Goal: Task Accomplishment & Management: Manage account settings

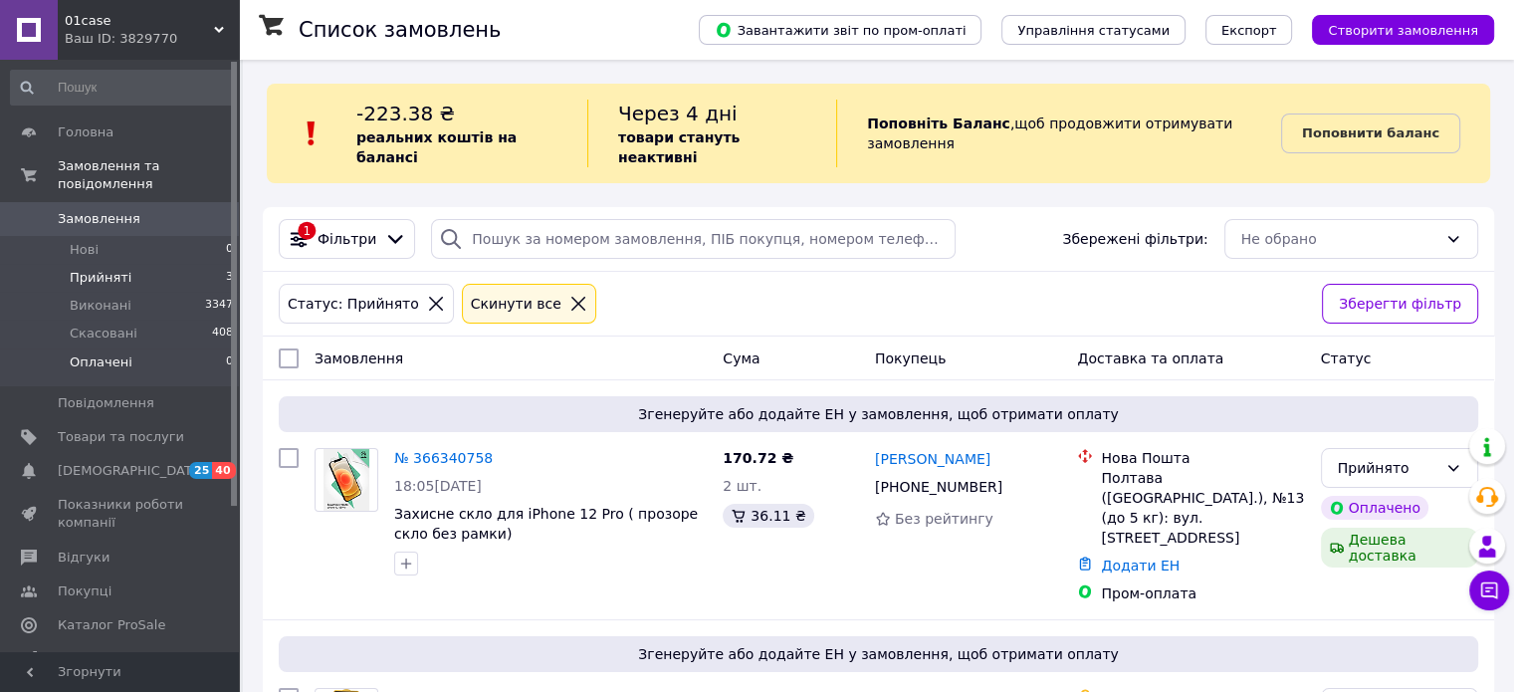
click at [114, 353] on span "Оплачені" at bounding box center [101, 362] width 63 height 18
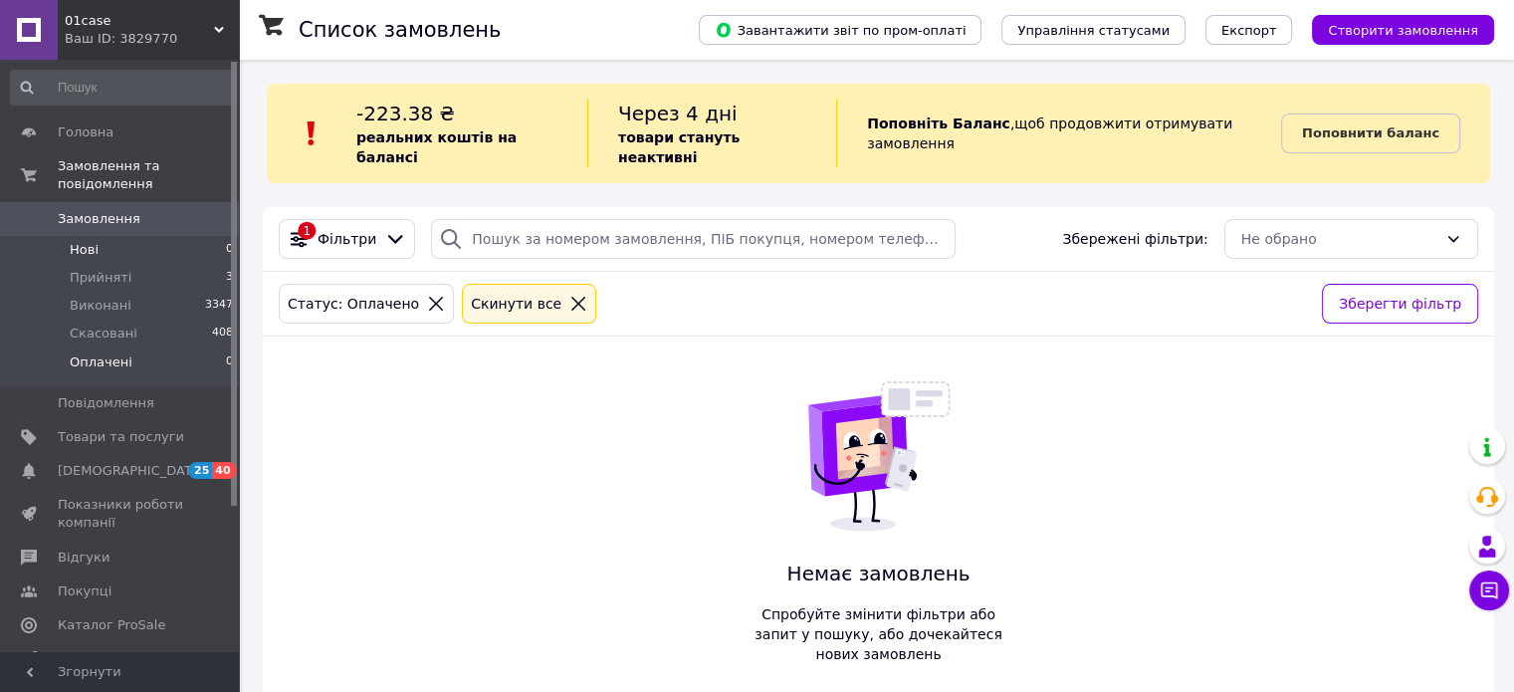
click at [88, 241] on span "Нові" at bounding box center [84, 250] width 29 height 18
click at [108, 353] on span "Оплачені" at bounding box center [101, 362] width 63 height 18
click at [88, 241] on span "Нові" at bounding box center [84, 250] width 29 height 18
click at [123, 269] on span "Прийняті" at bounding box center [101, 278] width 62 height 18
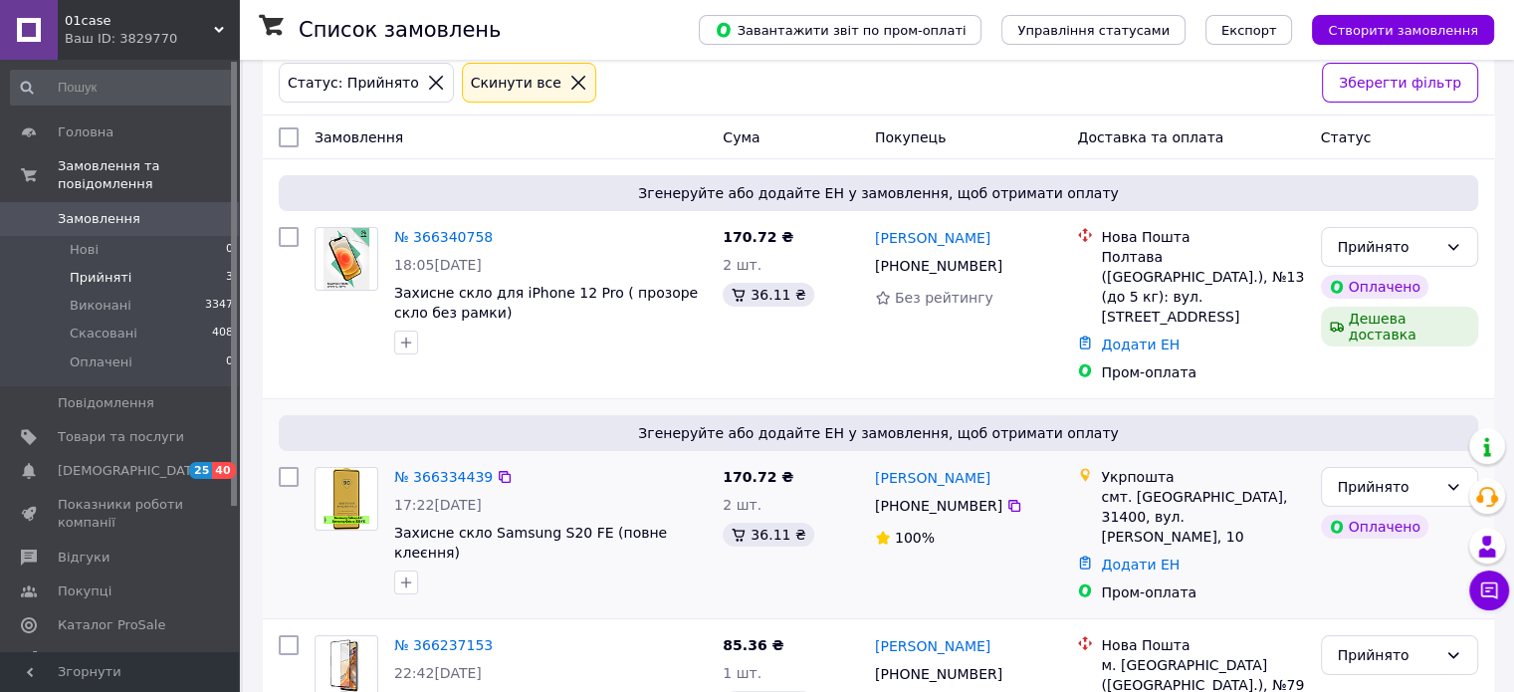
scroll to position [275, 0]
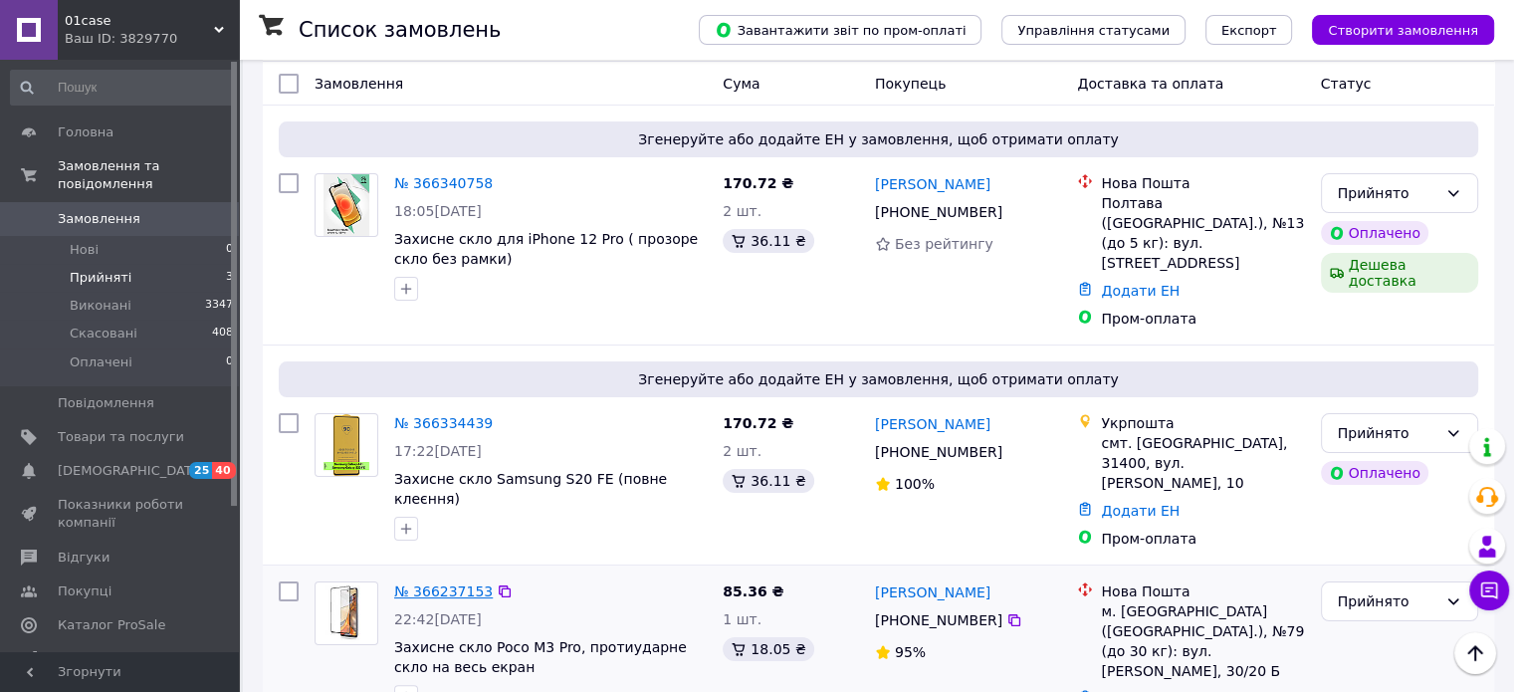
click at [442, 583] on link "№ 366237153" at bounding box center [443, 591] width 99 height 16
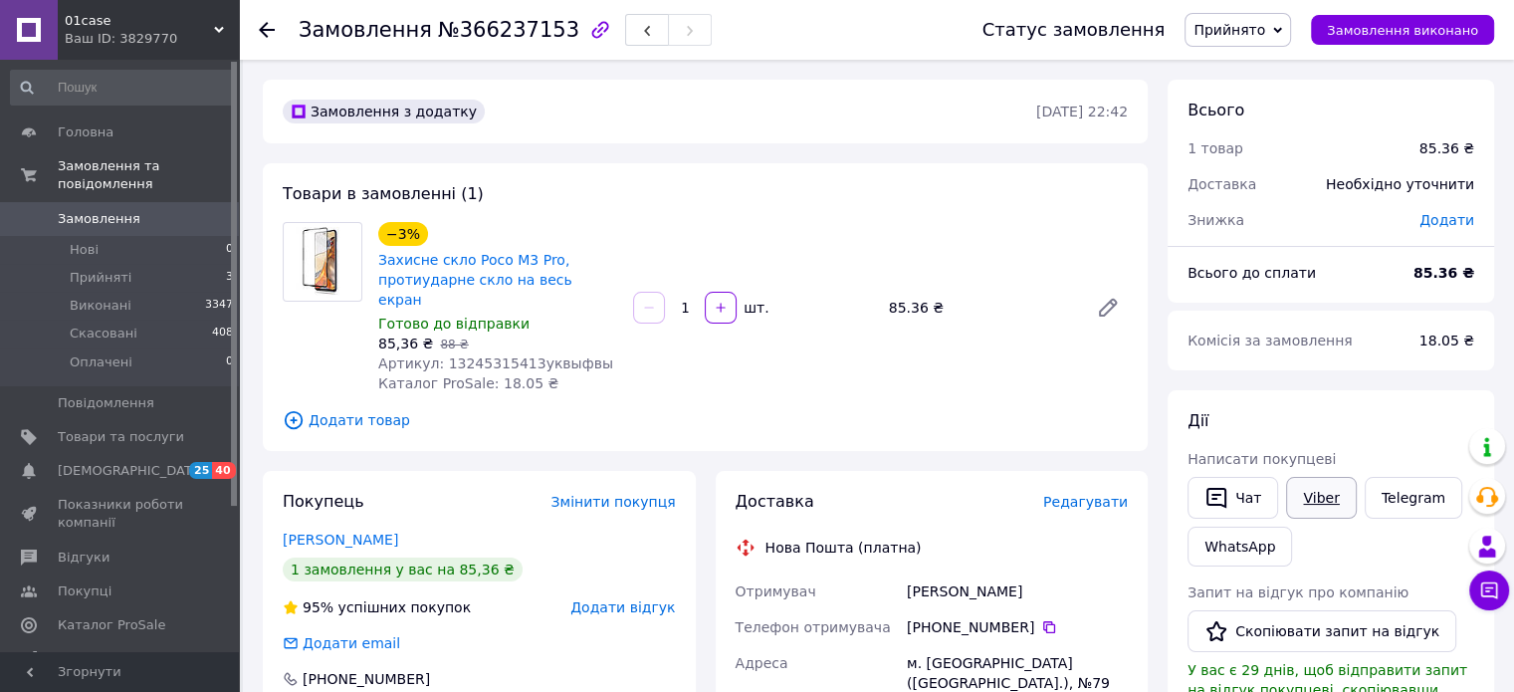
click at [1318, 501] on link "Viber" at bounding box center [1321, 498] width 70 height 42
click at [1318, 491] on link "Viber" at bounding box center [1321, 498] width 70 height 42
click at [728, 292] on button "button" at bounding box center [721, 308] width 32 height 32
type input "3"
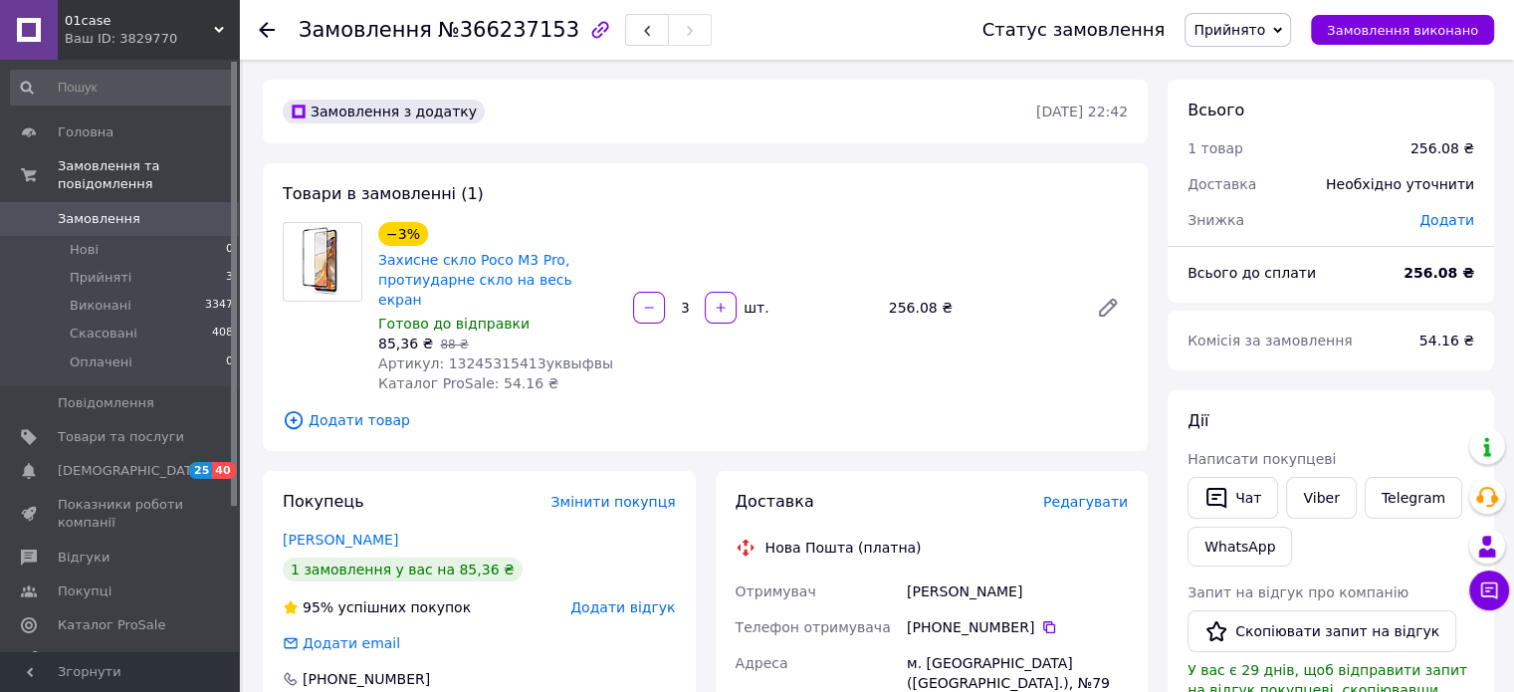
click at [361, 409] on span "Додати товар" at bounding box center [705, 420] width 845 height 22
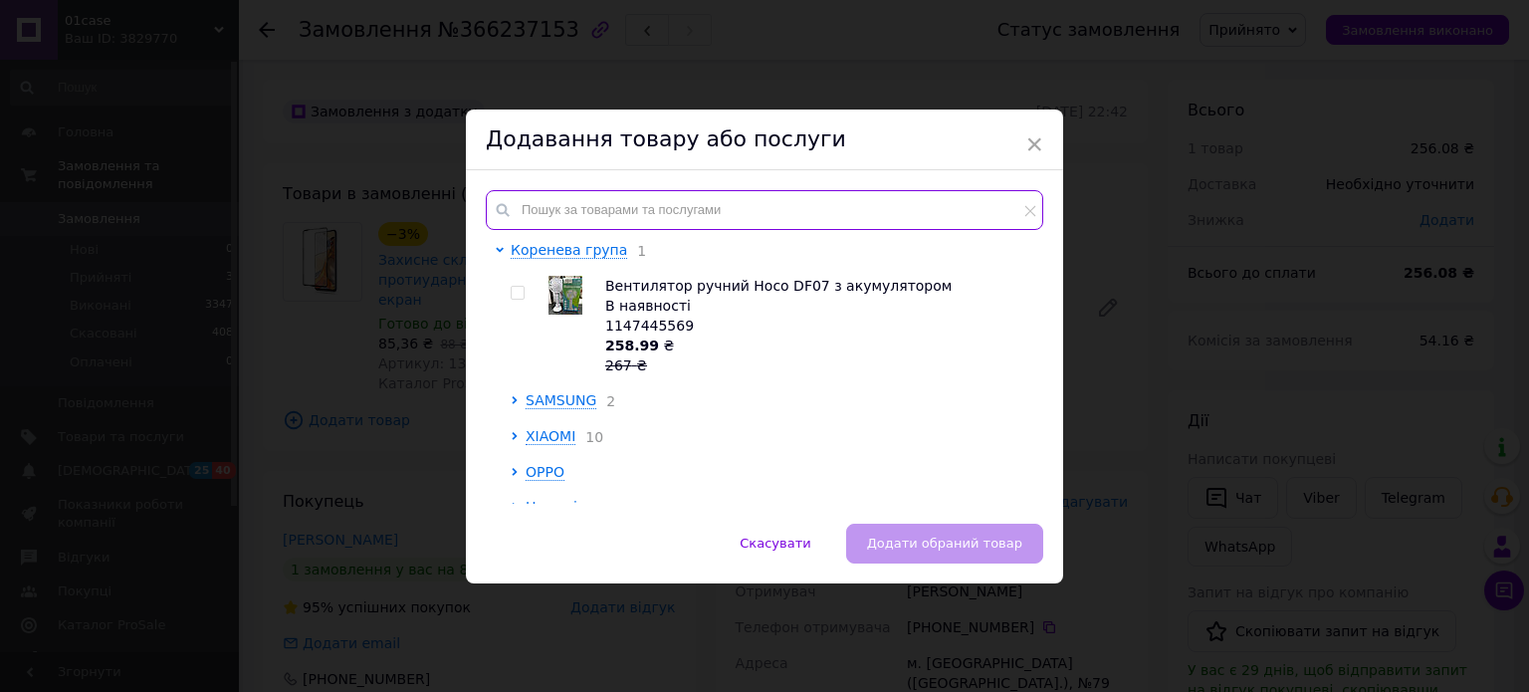
click at [647, 196] on input "text" at bounding box center [764, 210] width 557 height 40
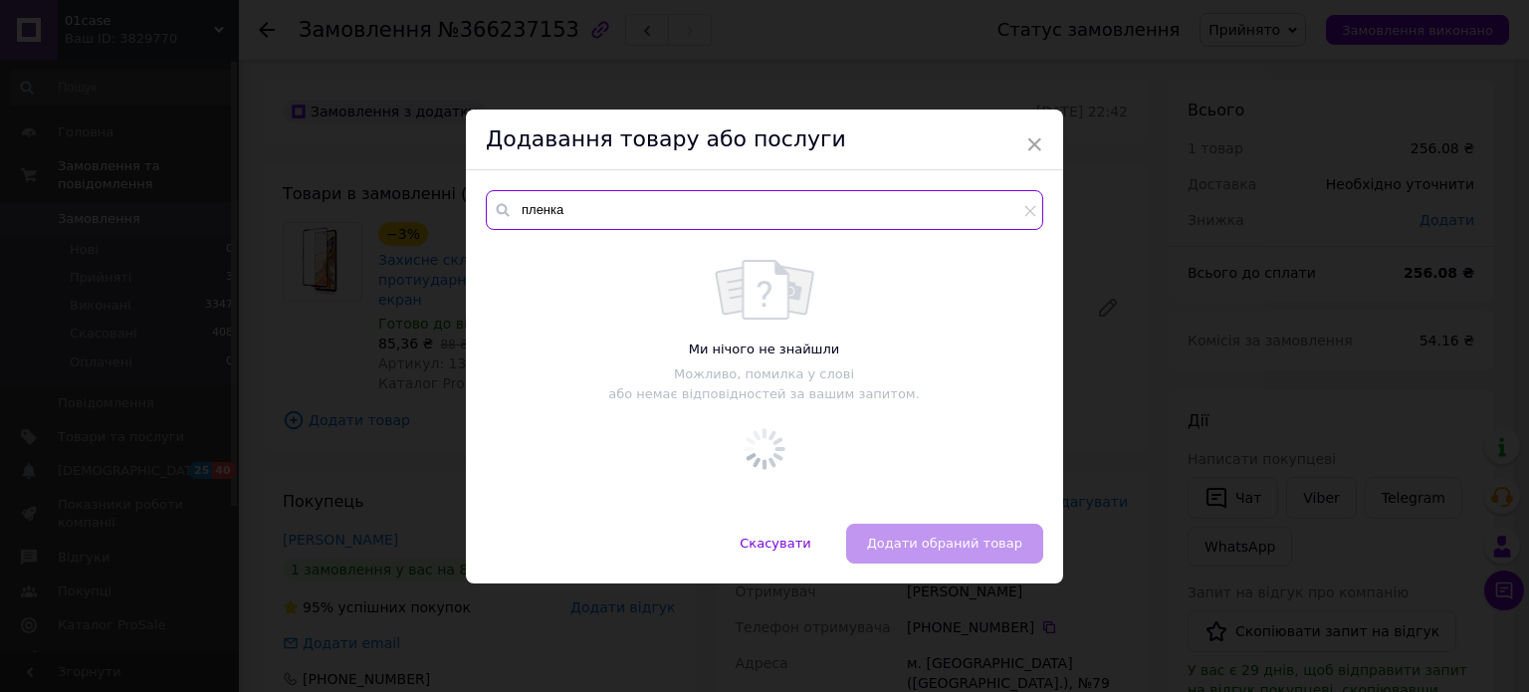
type input "пленка"
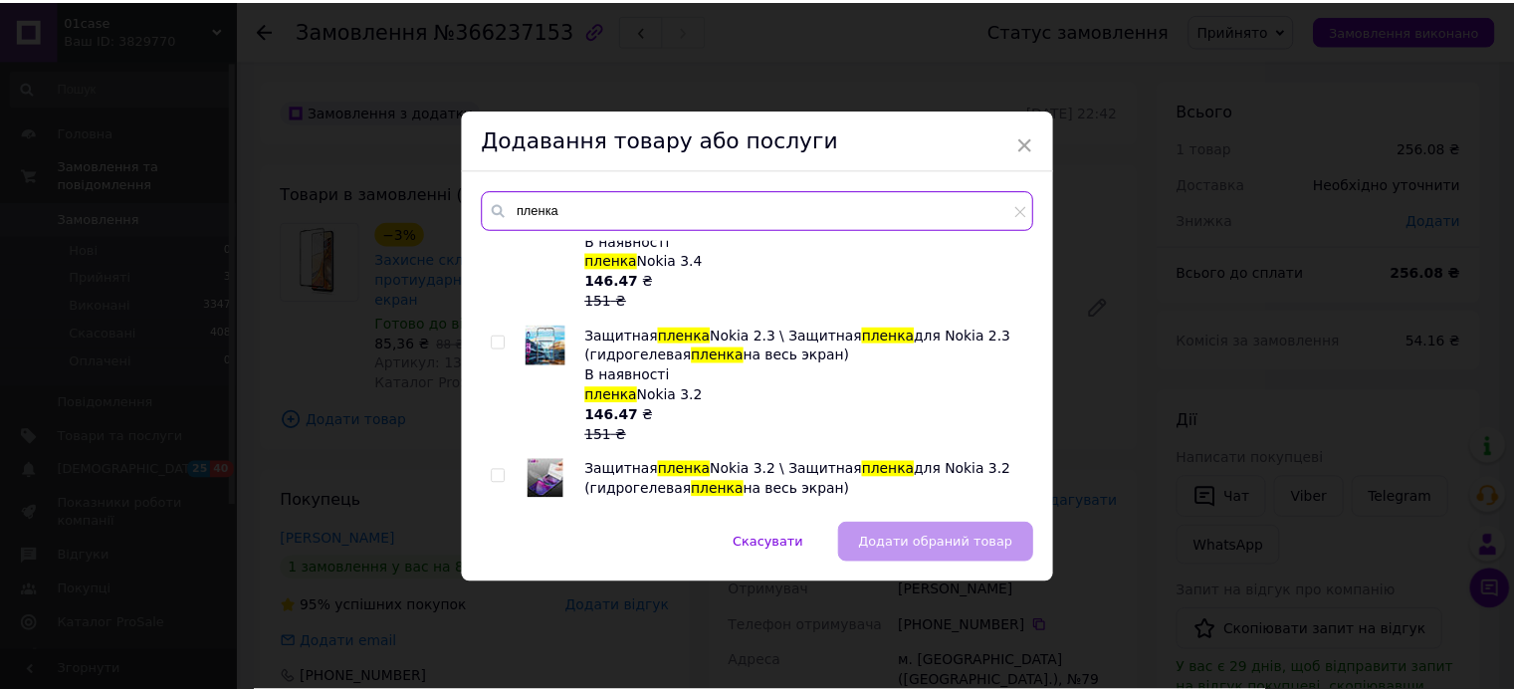
scroll to position [5037, 0]
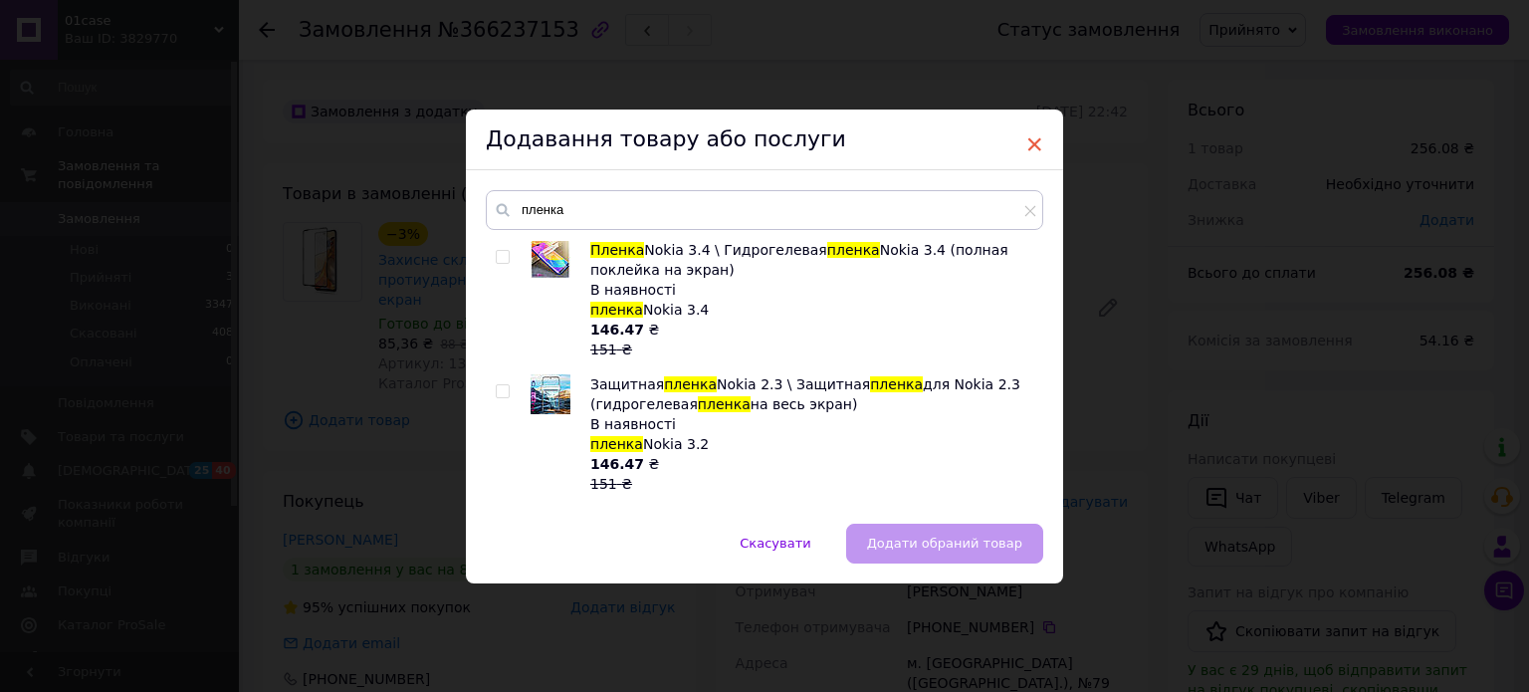
click at [1037, 143] on span "×" at bounding box center [1034, 144] width 18 height 34
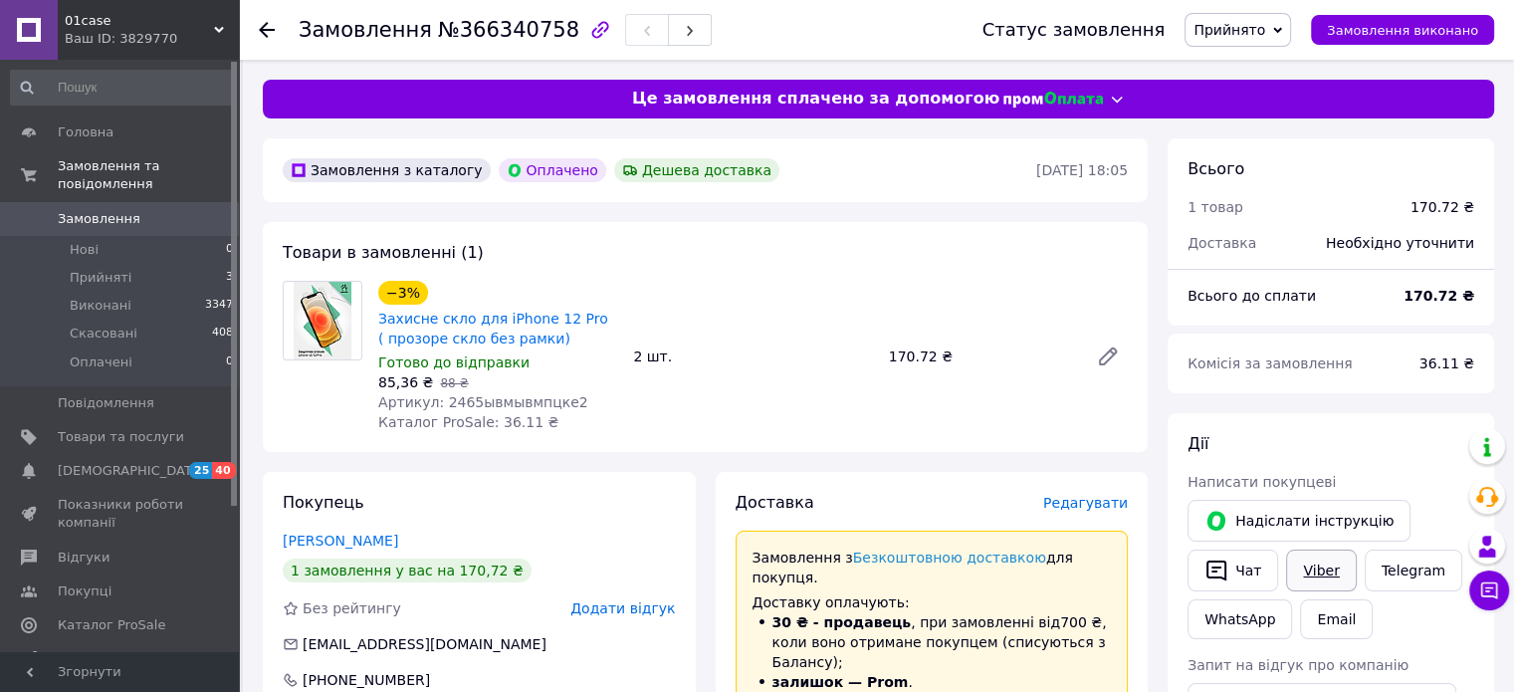
click at [1326, 564] on link "Viber" at bounding box center [1321, 570] width 70 height 42
click at [1071, 509] on span "Редагувати" at bounding box center [1085, 503] width 85 height 16
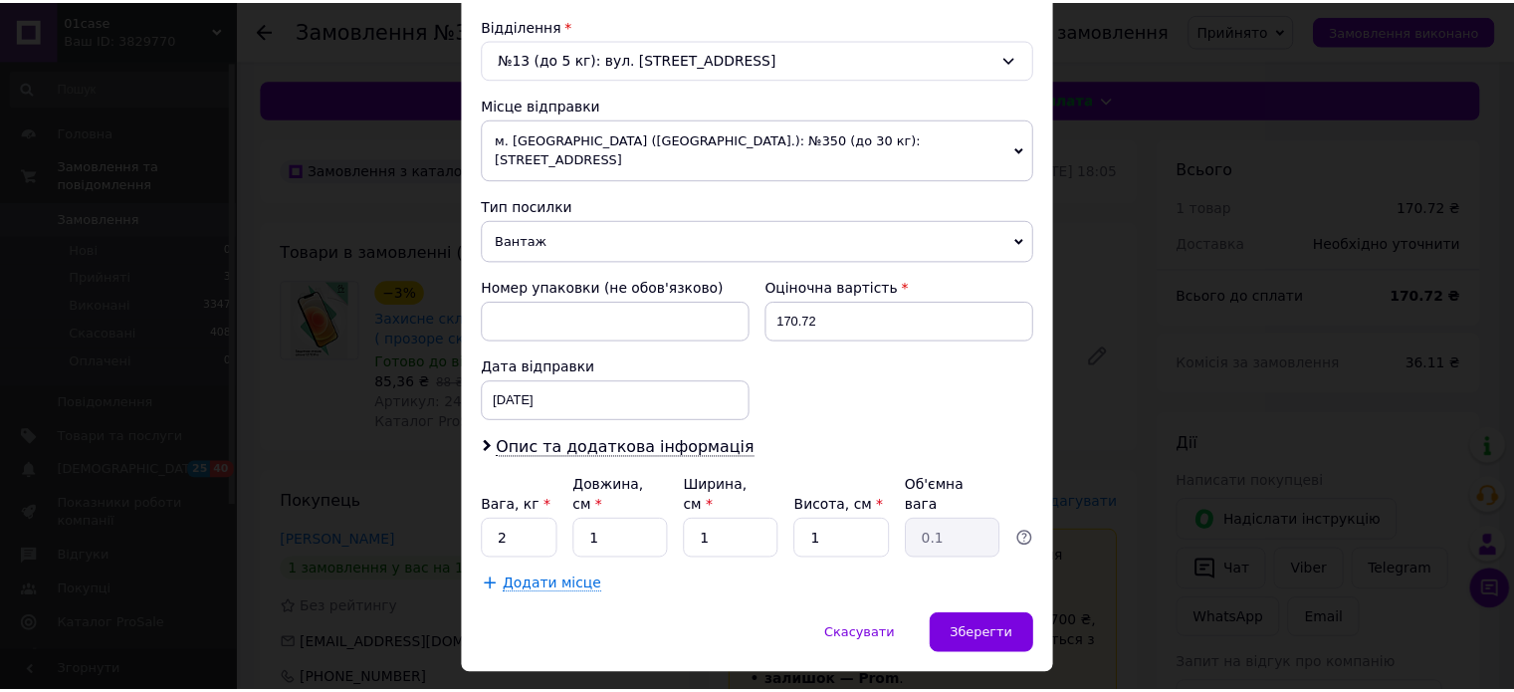
scroll to position [624, 0]
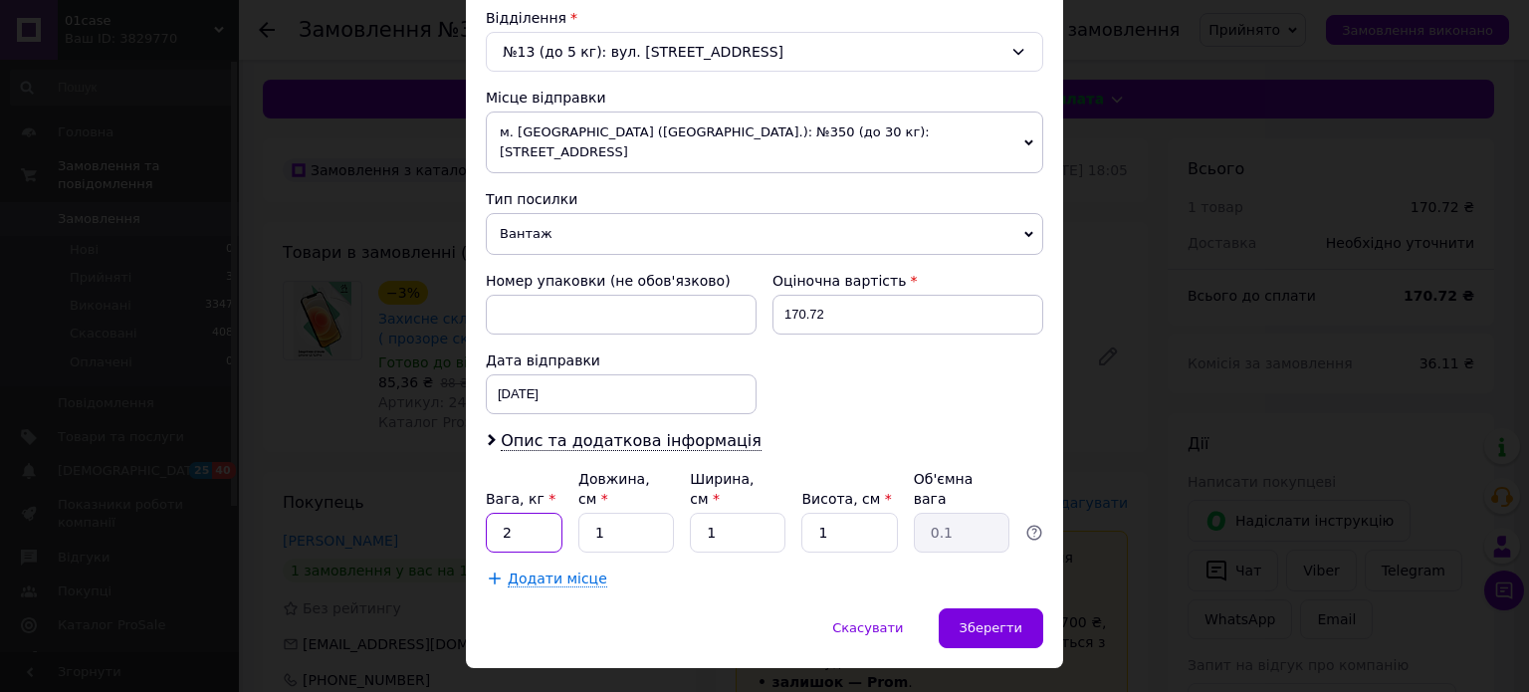
click at [541, 513] on input "2" at bounding box center [524, 533] width 77 height 40
type input "1"
click at [983, 620] on span "Зберегти" at bounding box center [991, 627] width 63 height 15
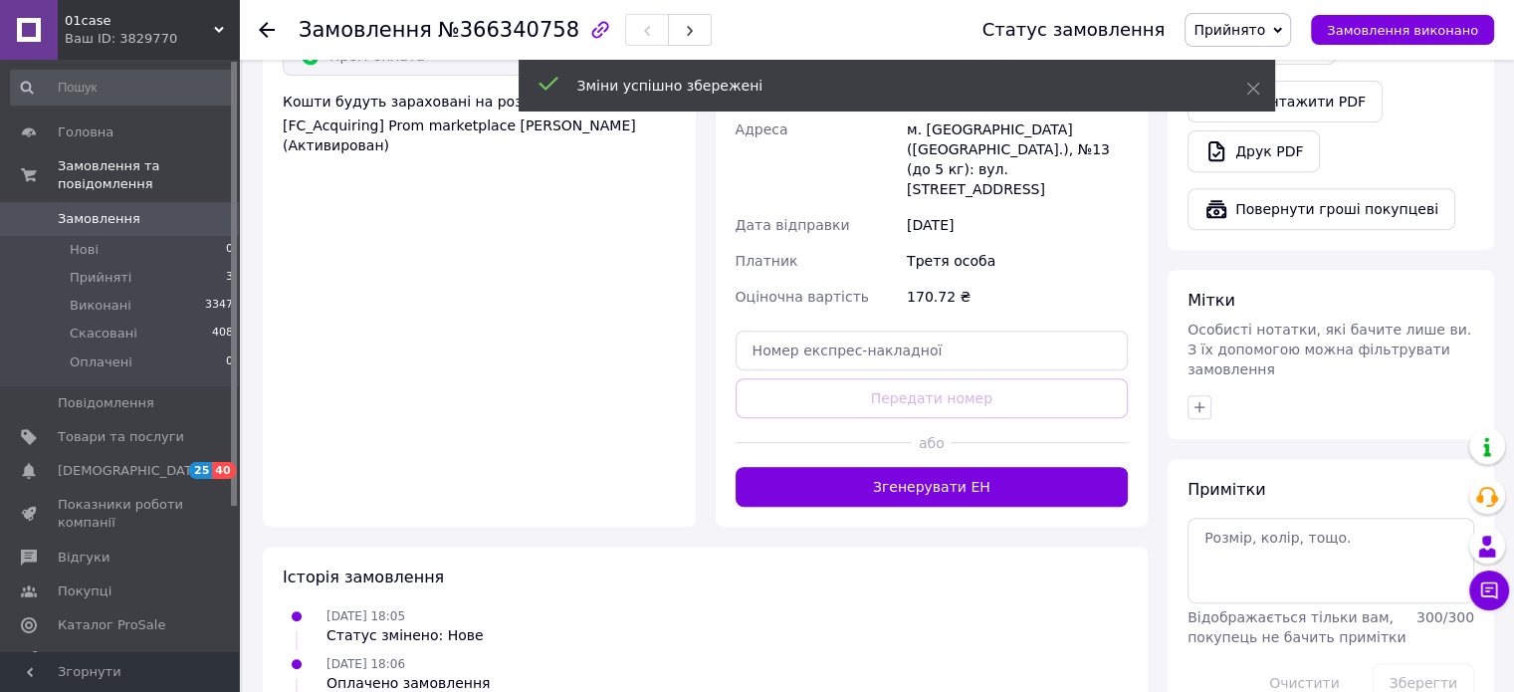
scroll to position [796, 0]
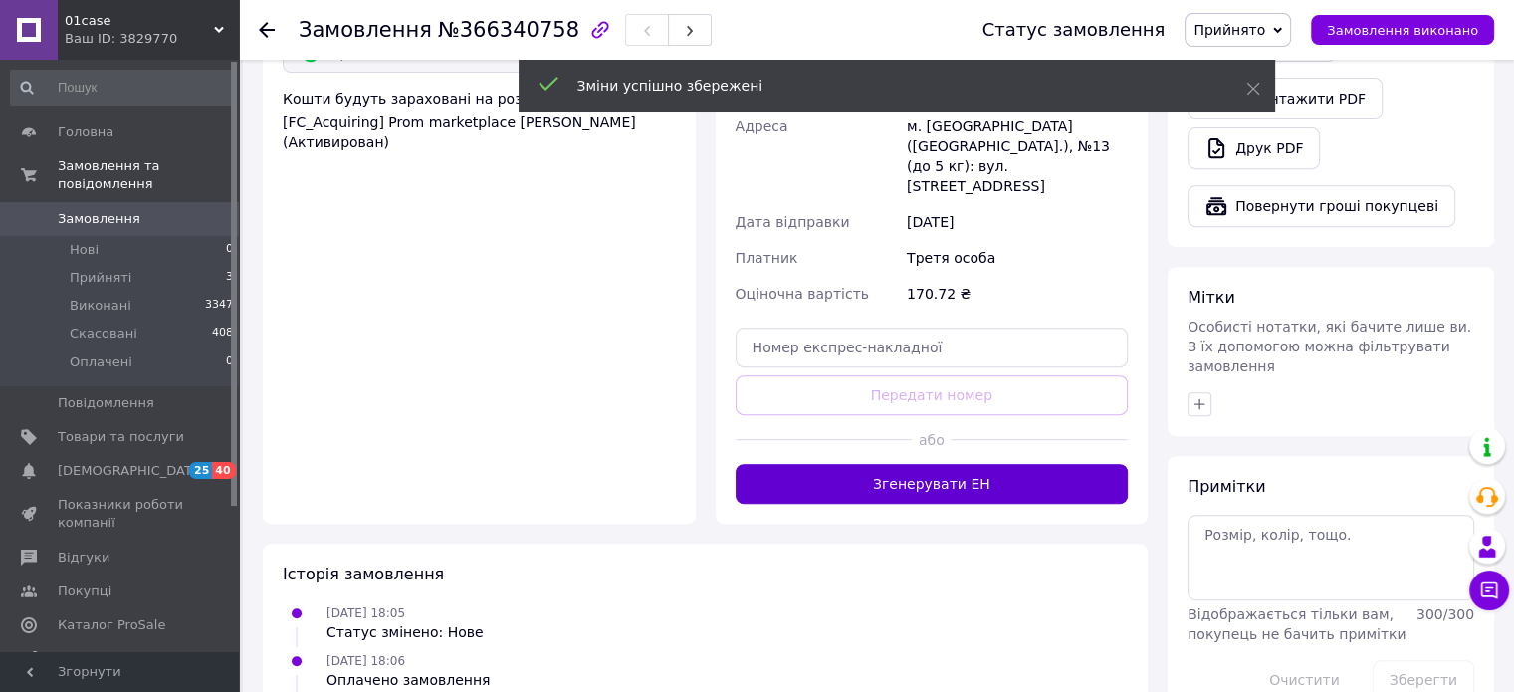
click at [1013, 464] on button "Згенерувати ЕН" at bounding box center [932, 484] width 393 height 40
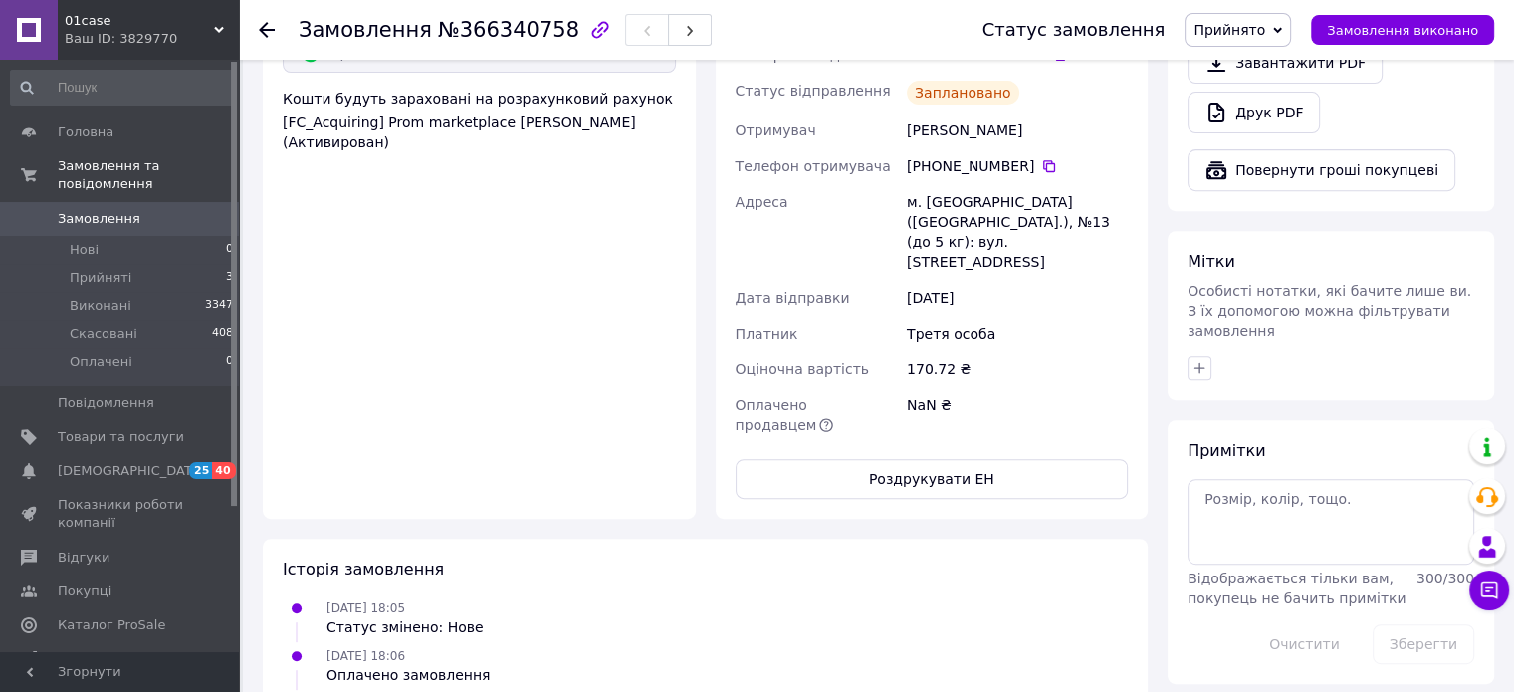
click at [1259, 30] on span "Прийнято" at bounding box center [1230, 30] width 72 height 16
click at [1254, 69] on li "Виконано" at bounding box center [1238, 70] width 105 height 30
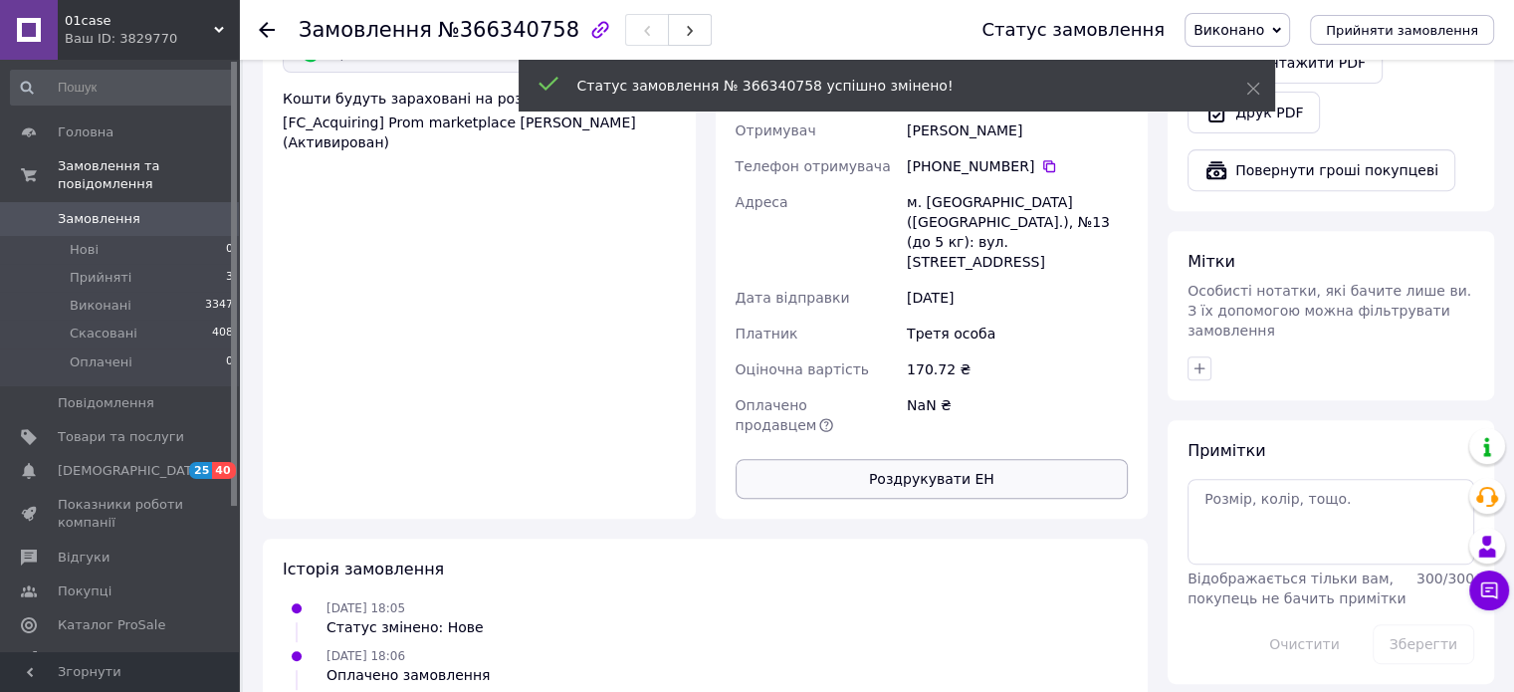
click at [953, 459] on button "Роздрукувати ЕН" at bounding box center [932, 479] width 393 height 40
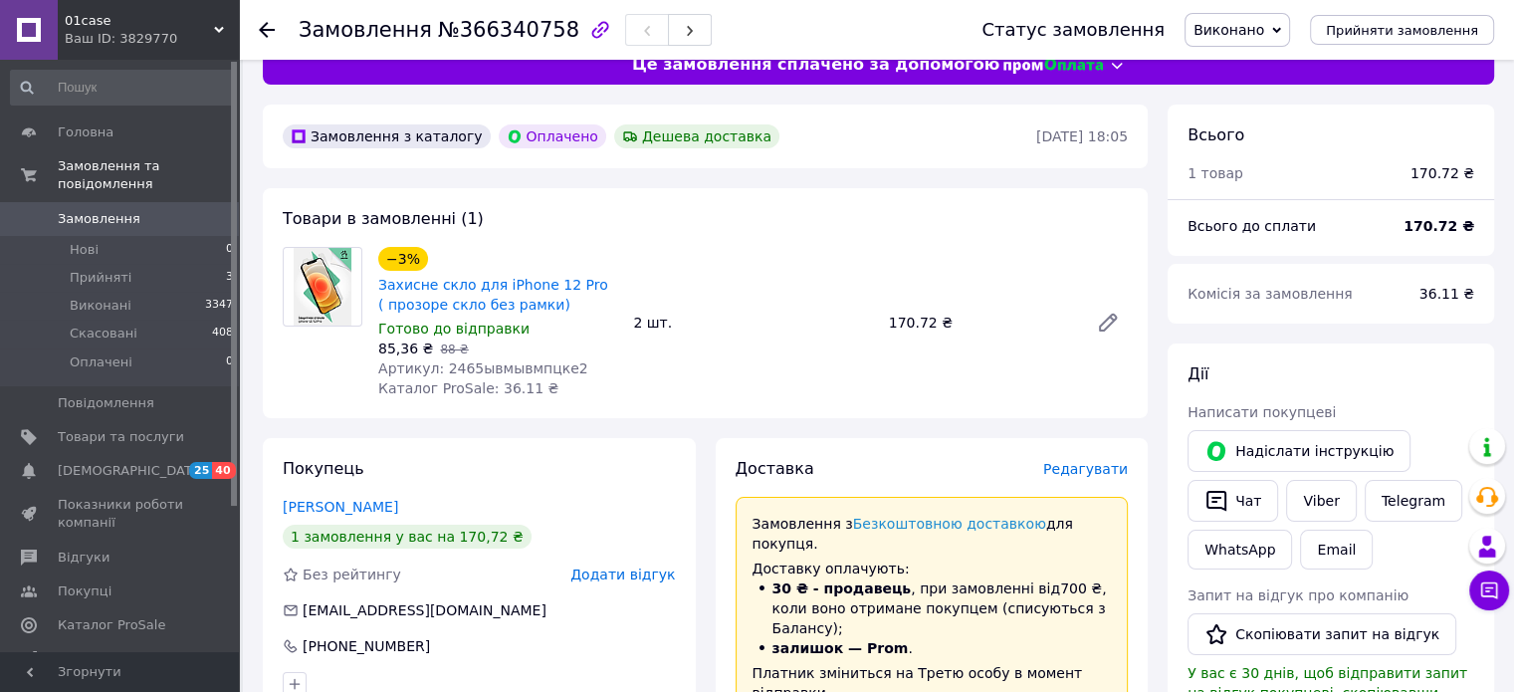
scroll to position [0, 0]
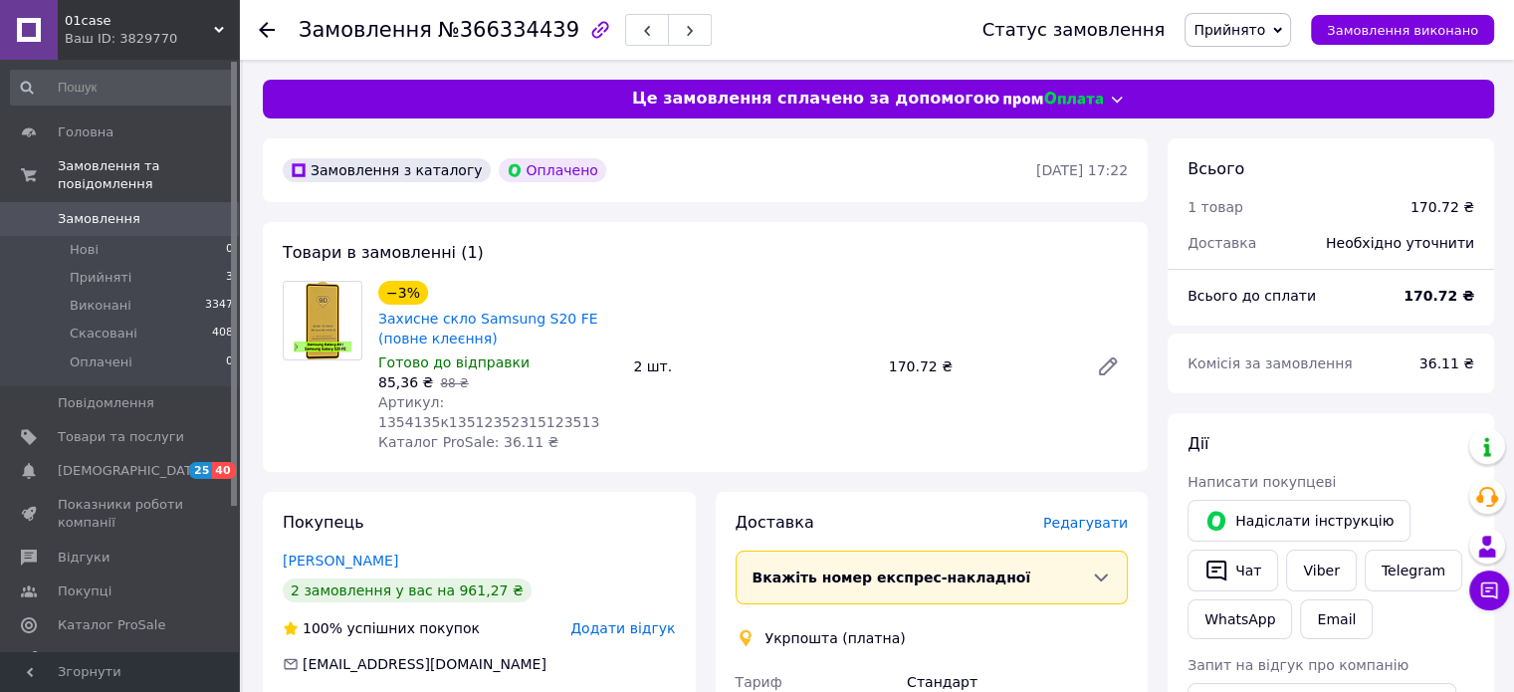
click at [1073, 525] on span "Редагувати" at bounding box center [1085, 523] width 85 height 16
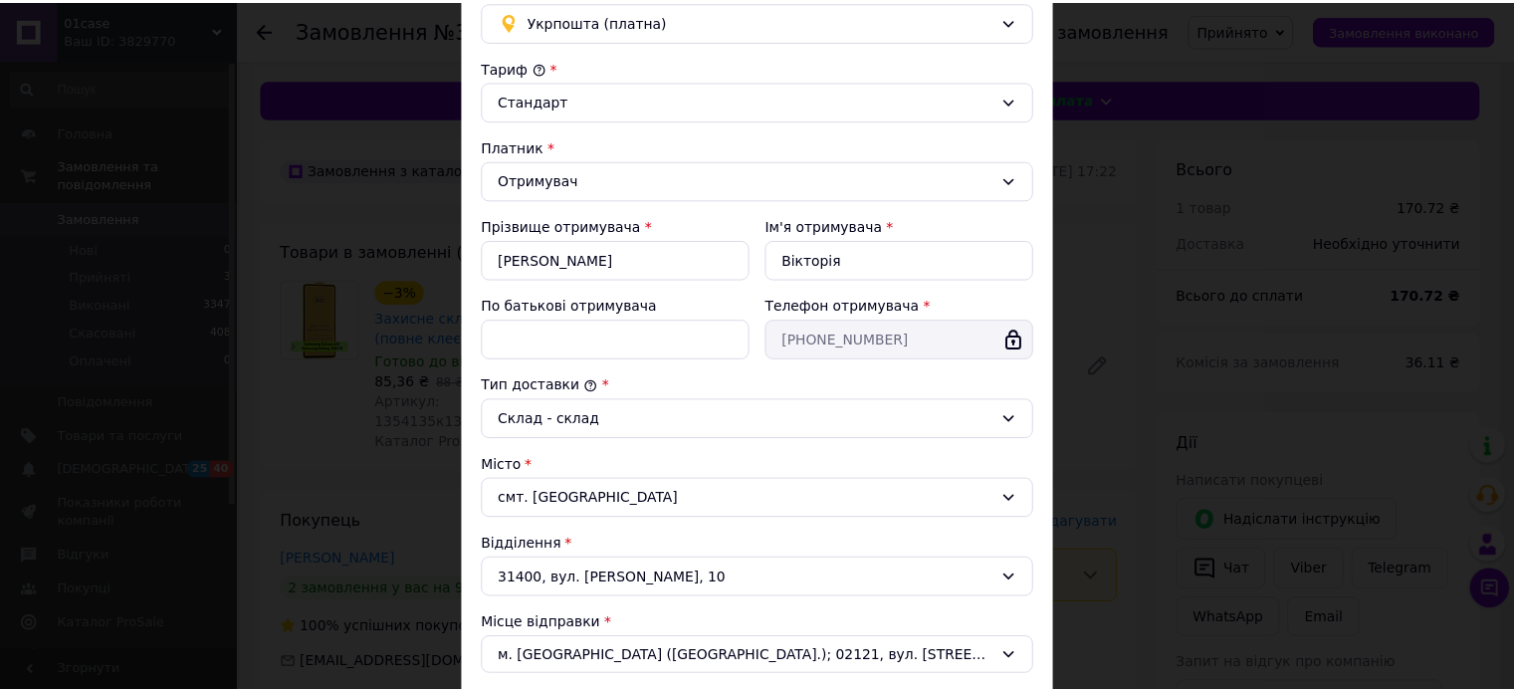
scroll to position [548, 0]
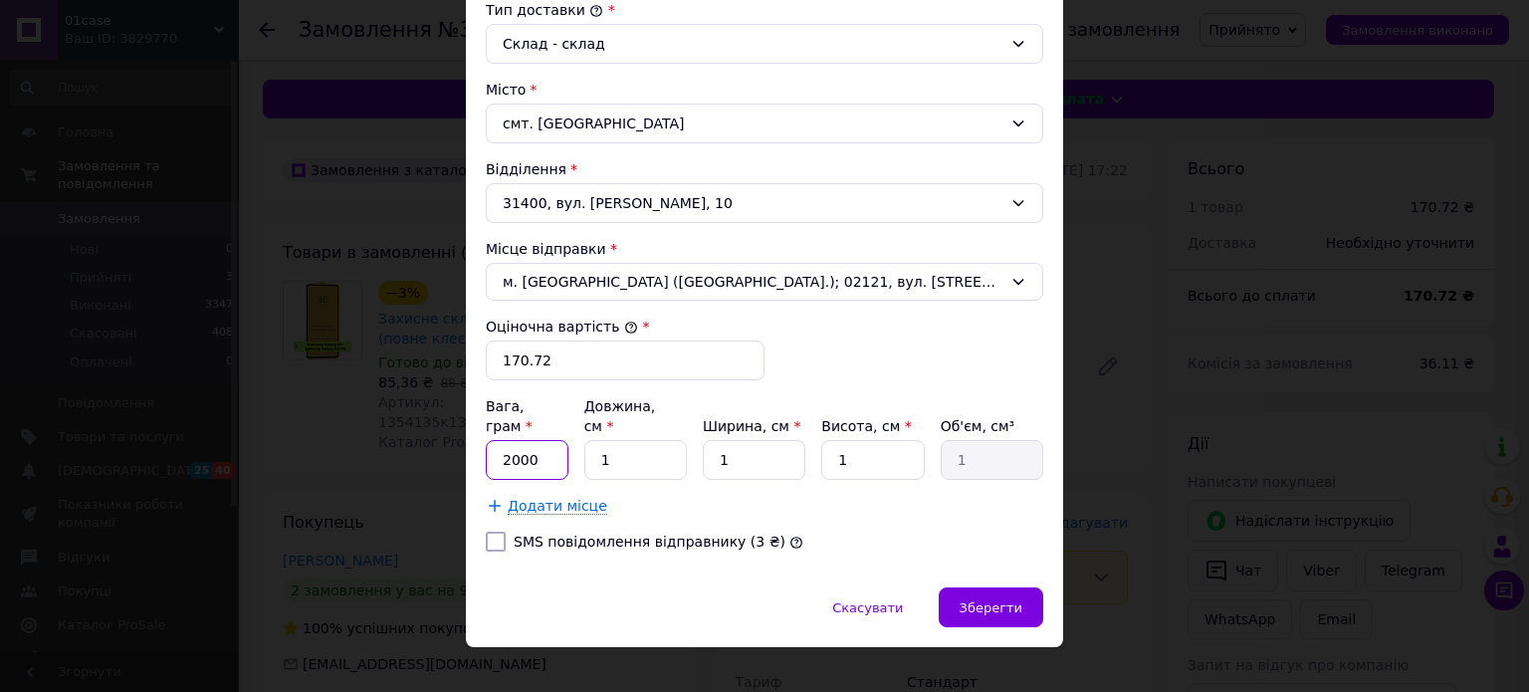
click at [543, 441] on input "2000" at bounding box center [527, 460] width 83 height 40
type input "2"
type input "100"
click at [661, 440] on input "1" at bounding box center [635, 460] width 103 height 40
type input "2"
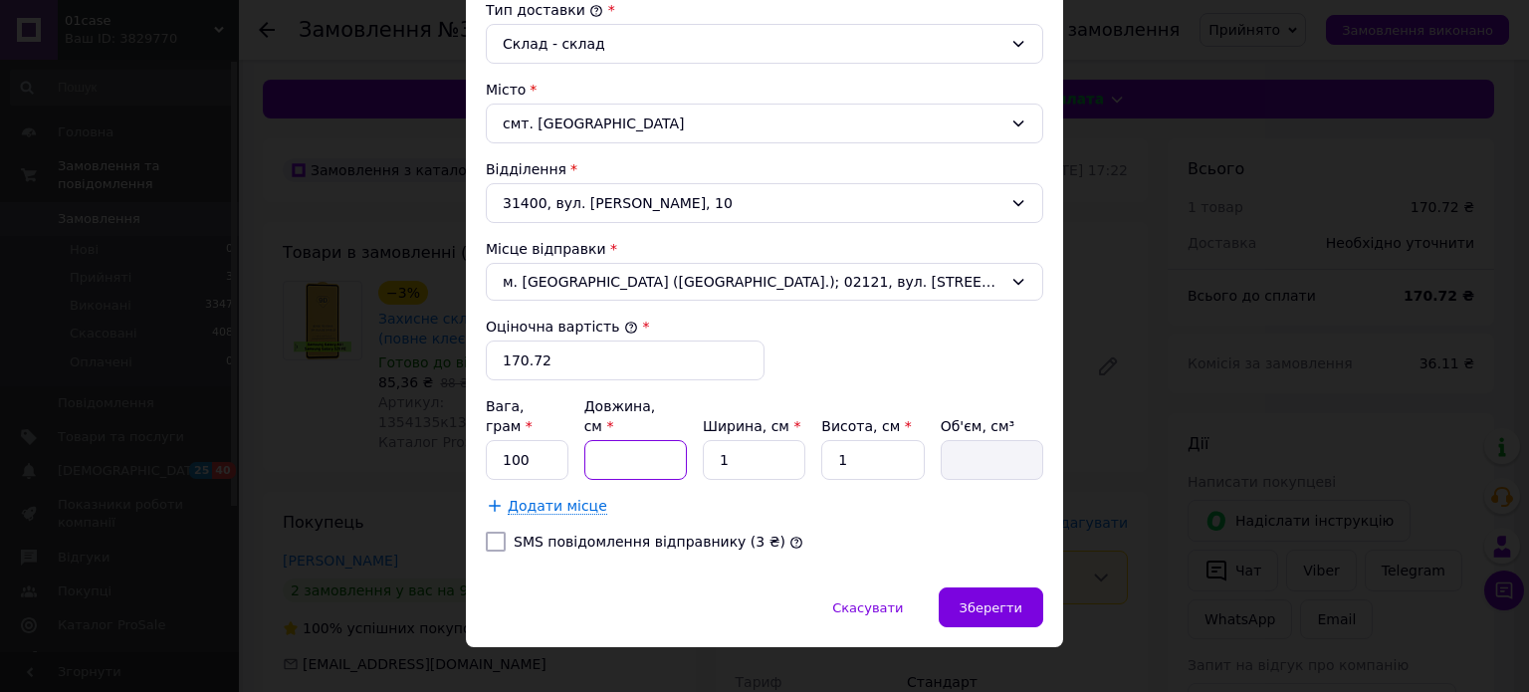
type input "2"
type input "20"
click at [758, 440] on input "1" at bounding box center [754, 460] width 103 height 40
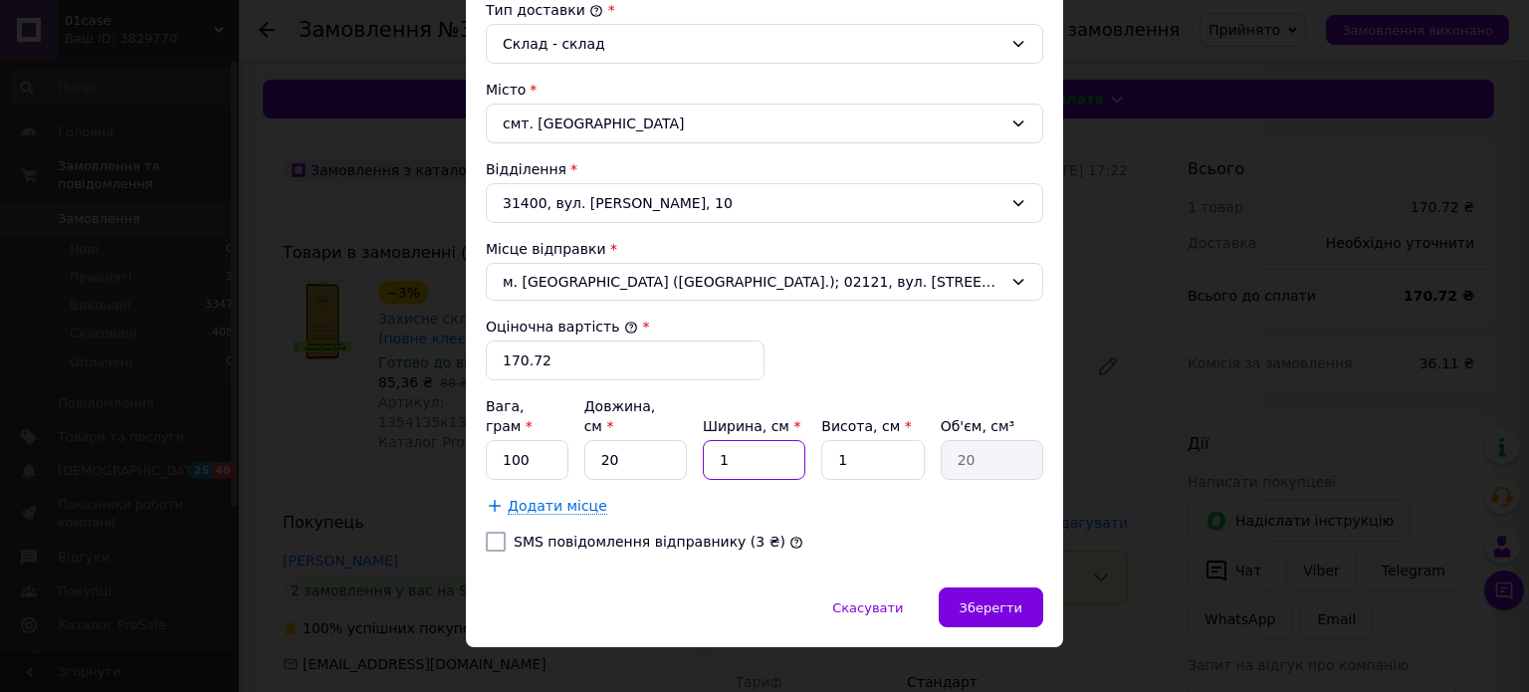
type input "10"
type input "200"
type input "10"
click at [852, 440] on input "1" at bounding box center [872, 460] width 103 height 40
type input "5"
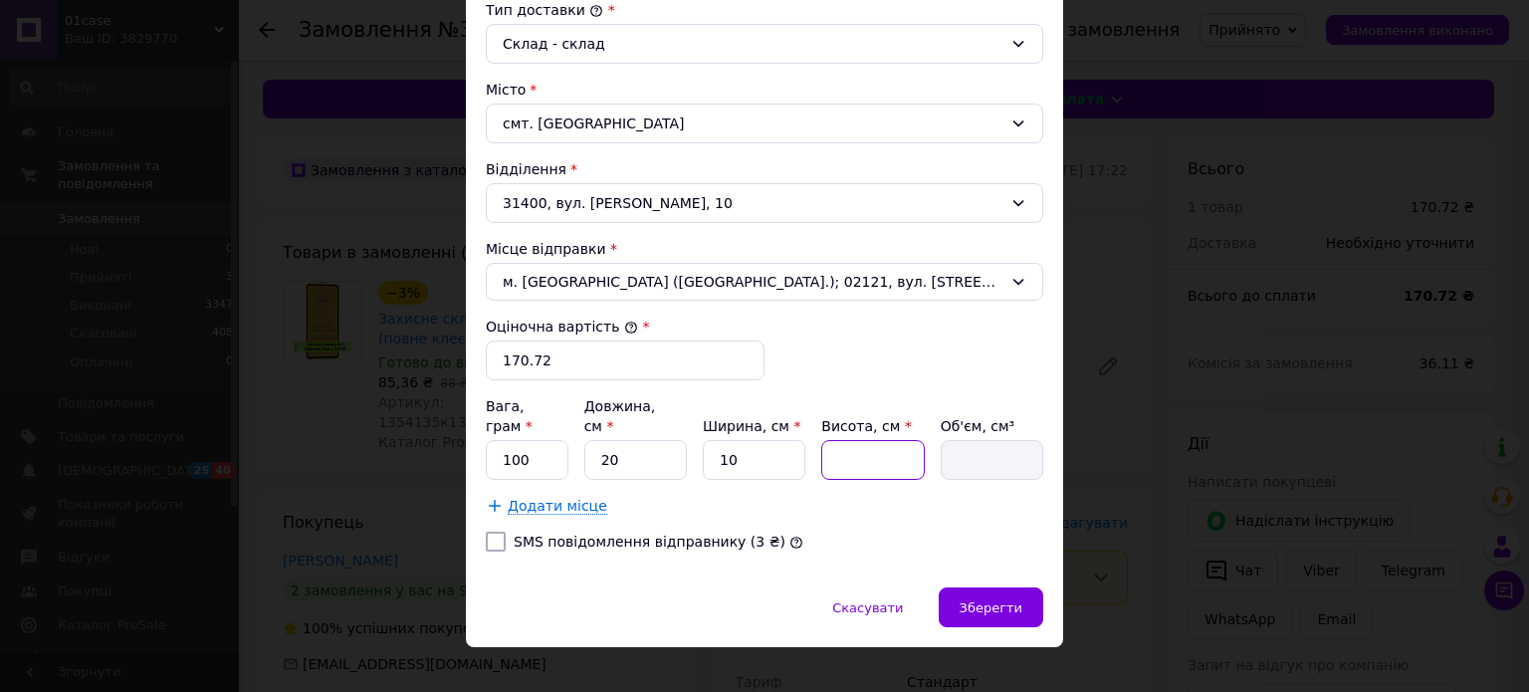
type input "1000"
type input "5"
click at [1008, 600] on span "Зберегти" at bounding box center [991, 607] width 63 height 15
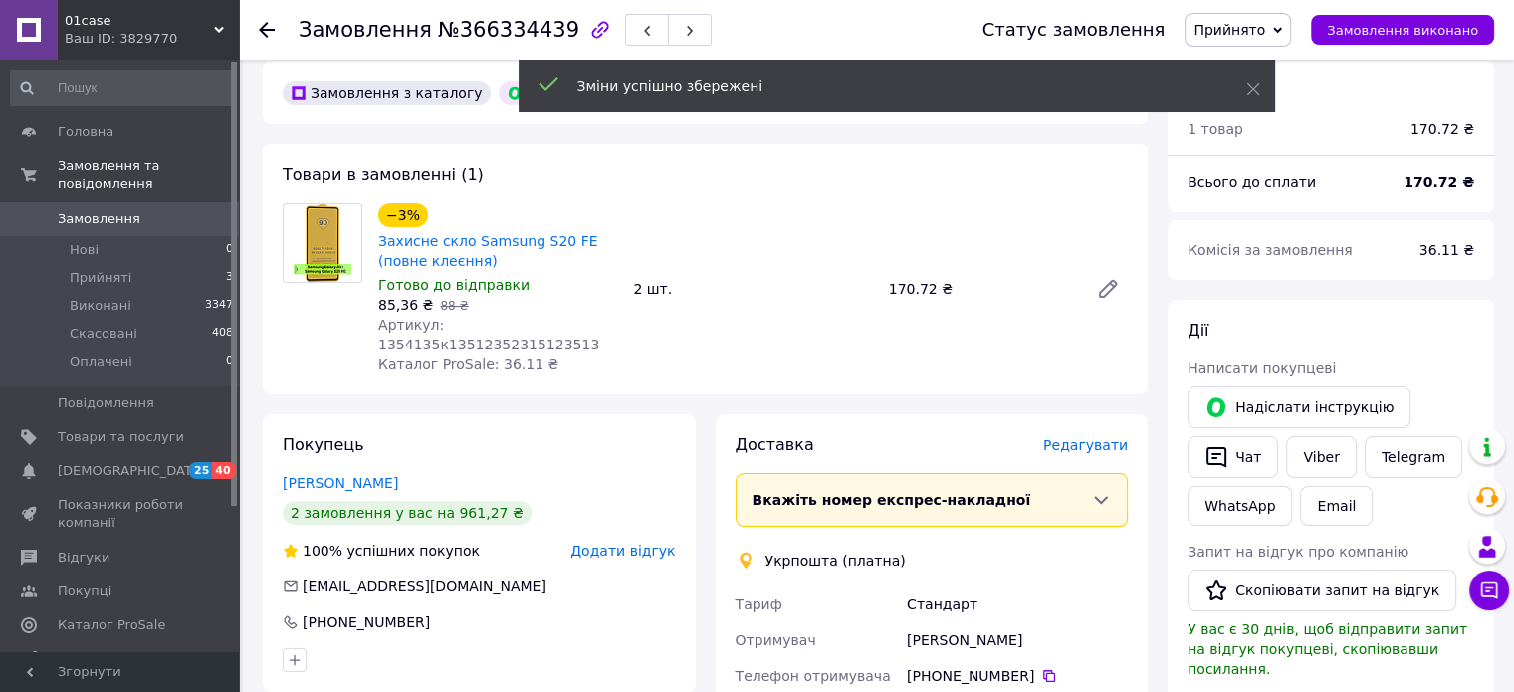
scroll to position [498, 0]
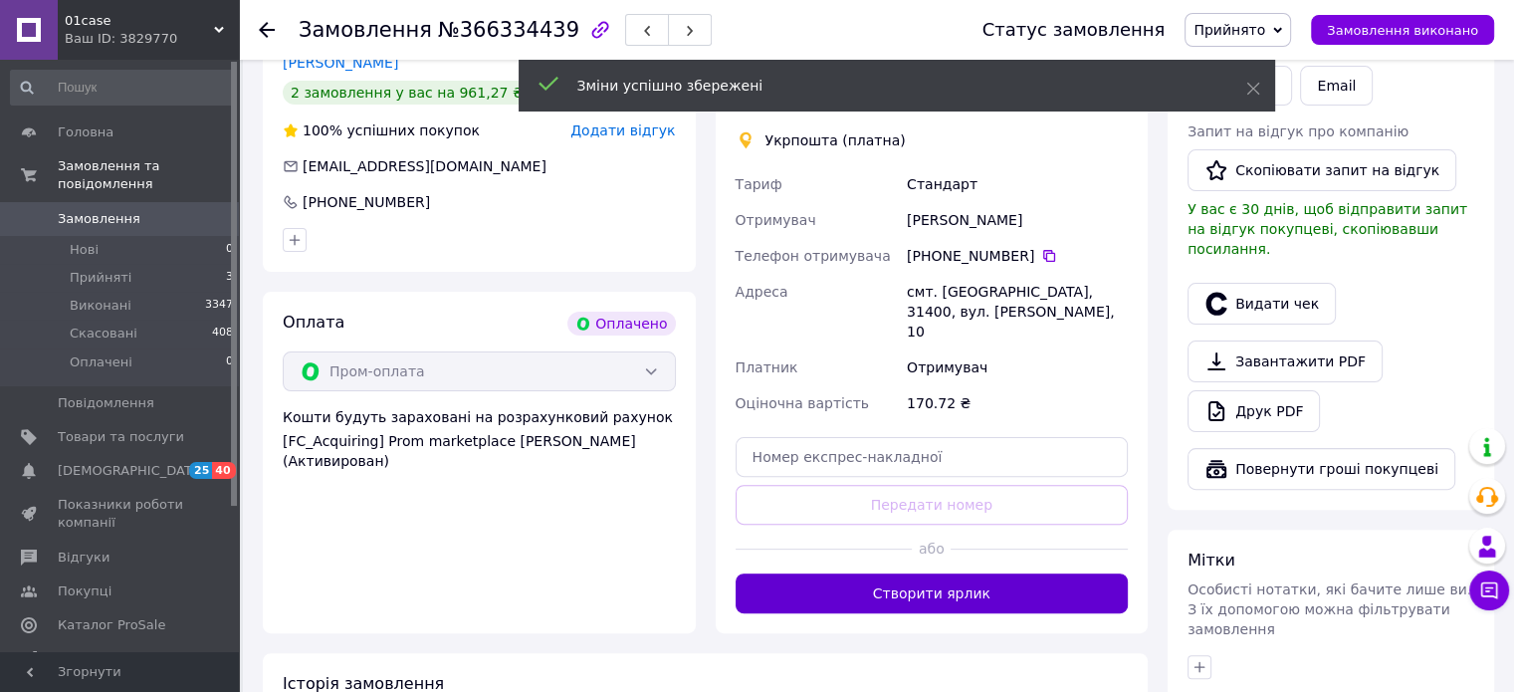
click at [956, 576] on button "Створити ярлик" at bounding box center [932, 593] width 393 height 40
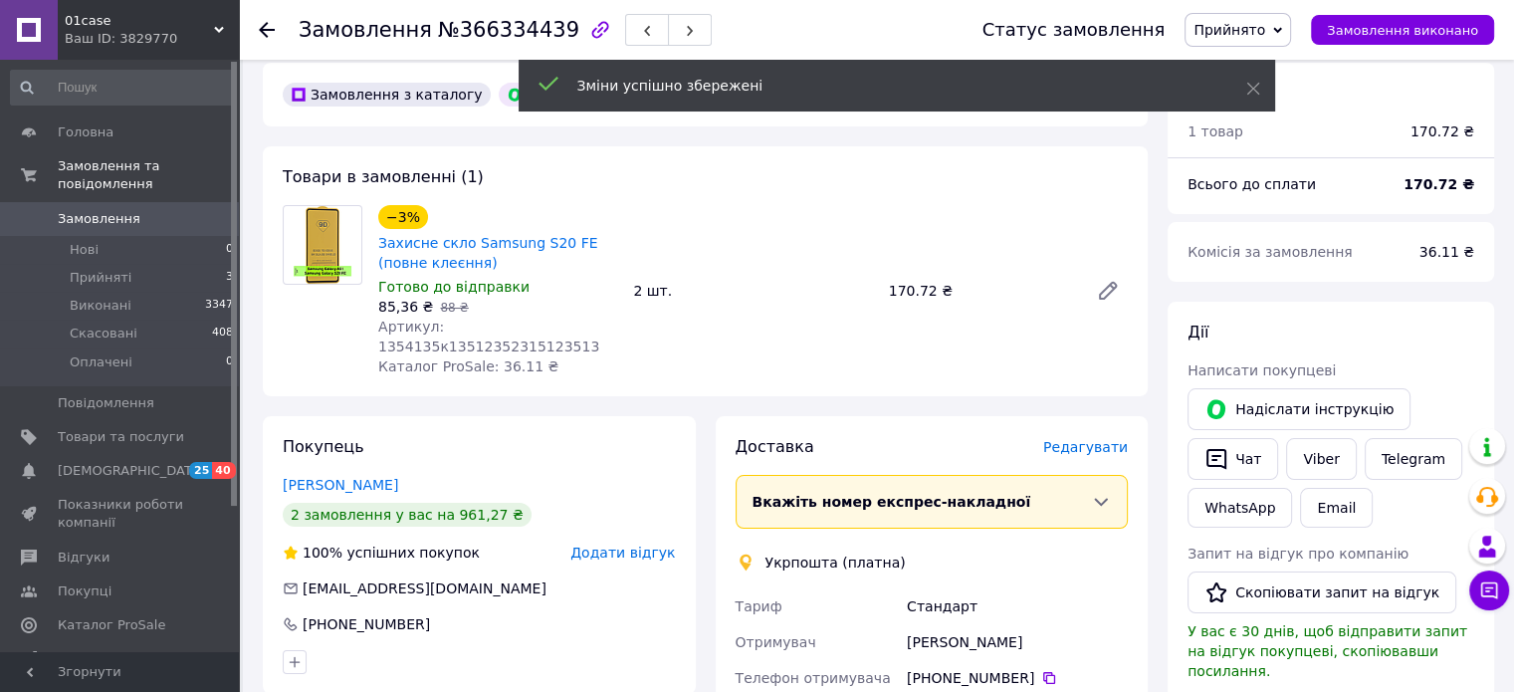
scroll to position [0, 0]
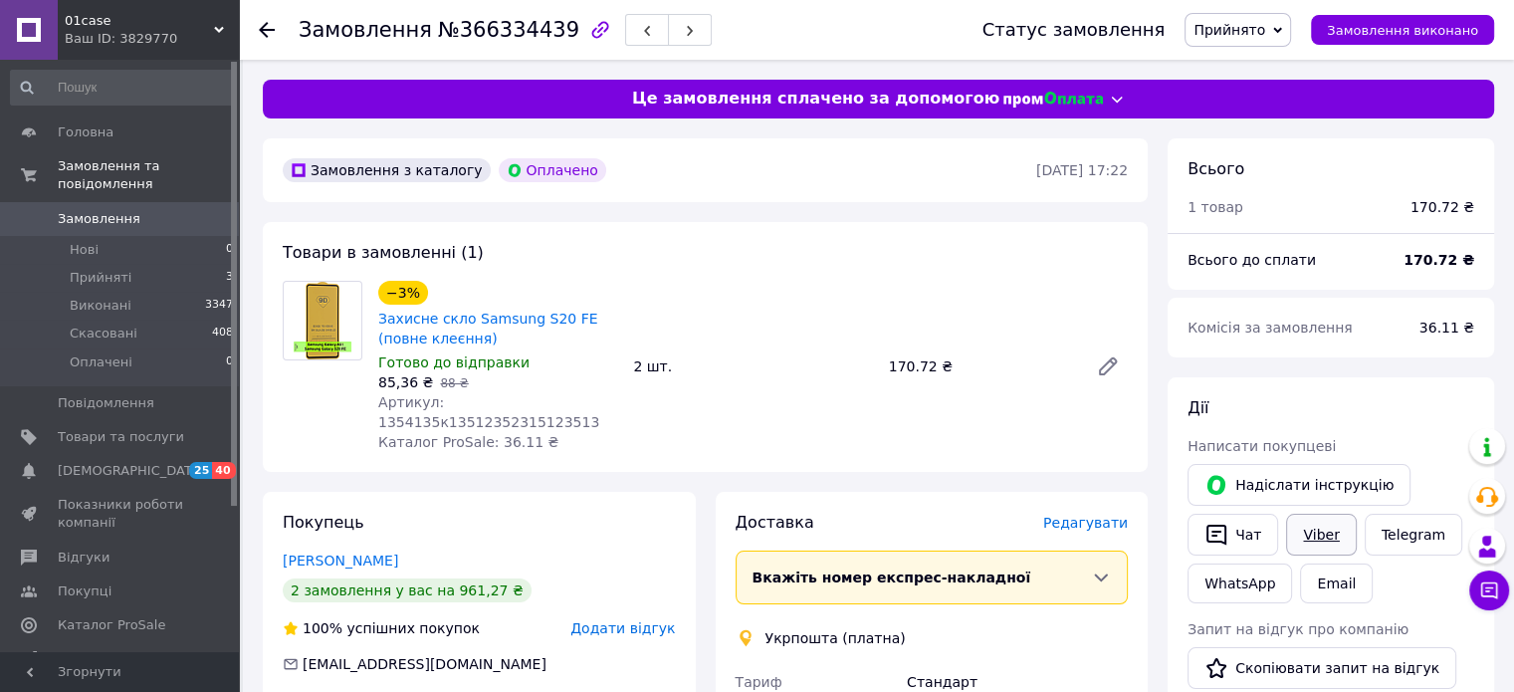
click at [1317, 538] on link "Viber" at bounding box center [1321, 535] width 70 height 42
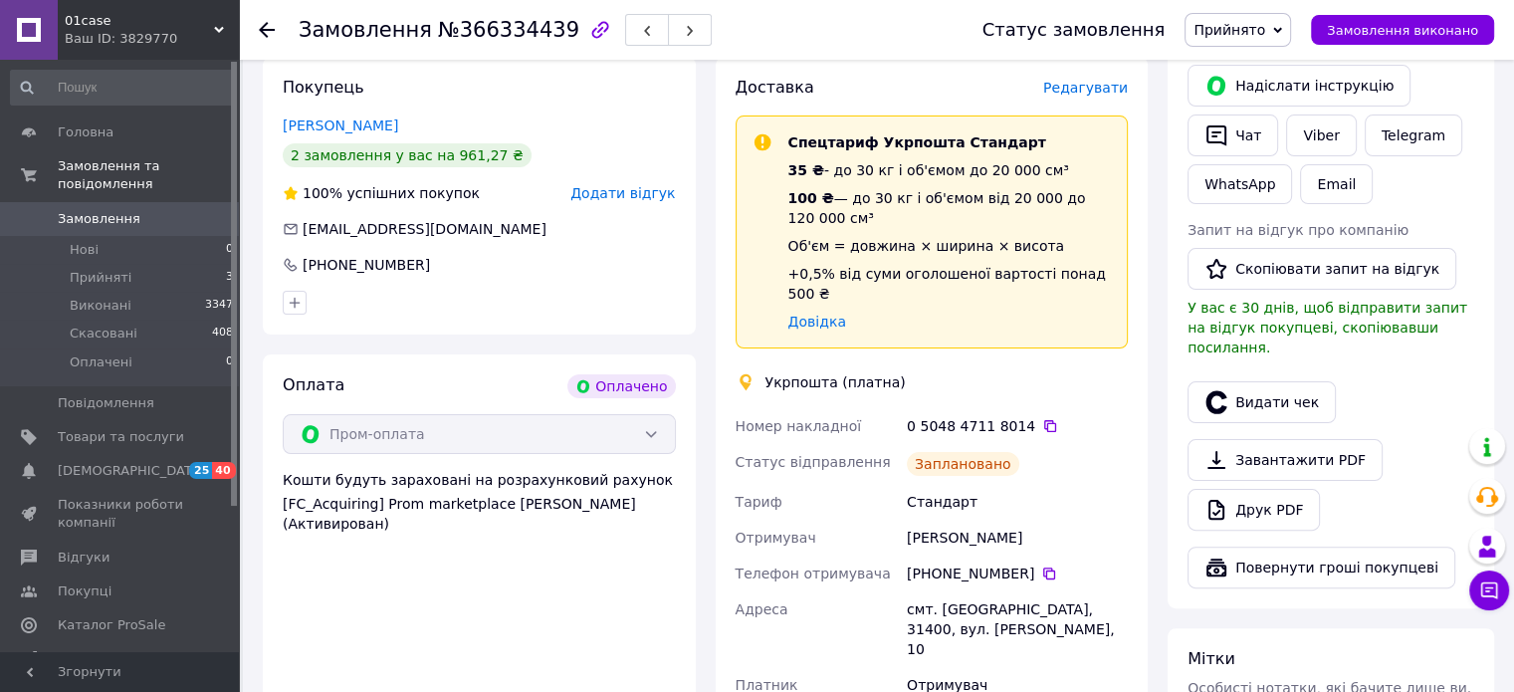
scroll to position [597, 0]
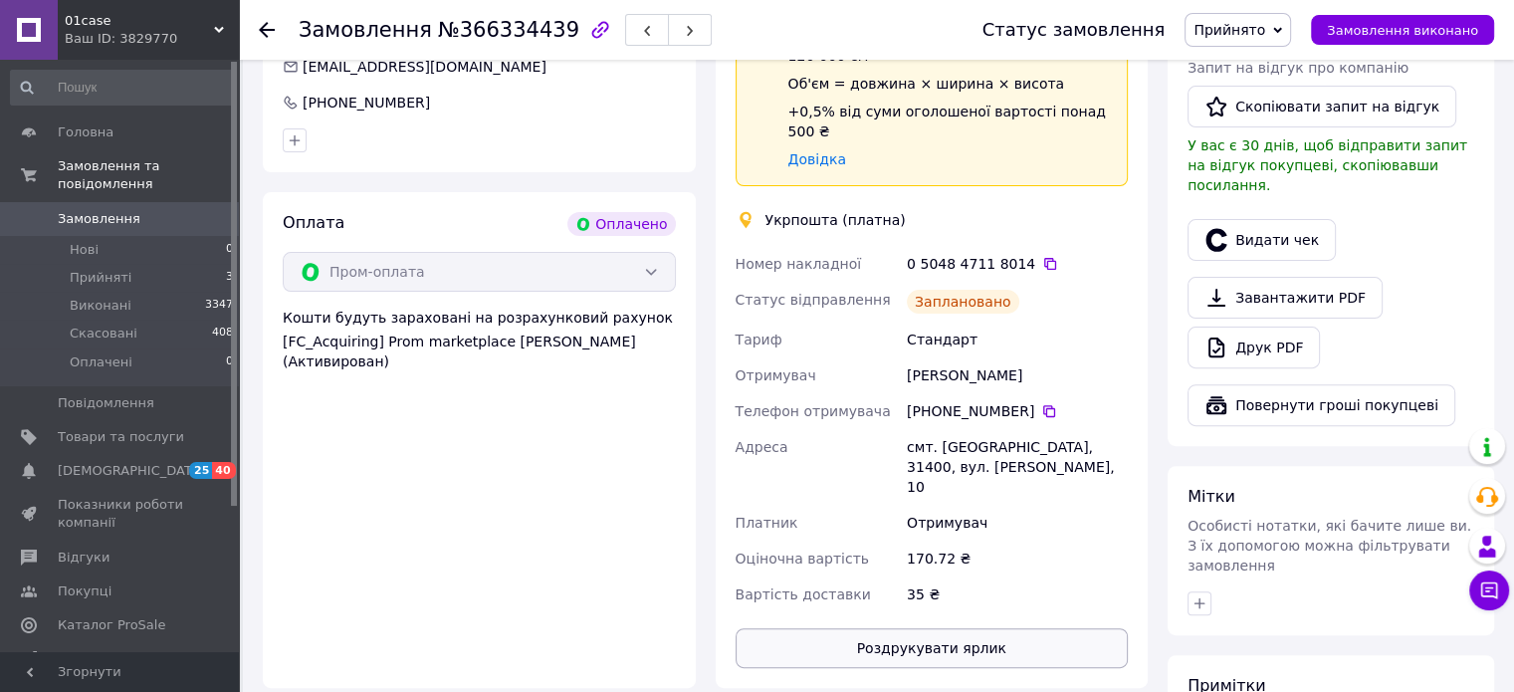
click at [957, 628] on button "Роздрукувати ярлик" at bounding box center [932, 648] width 393 height 40
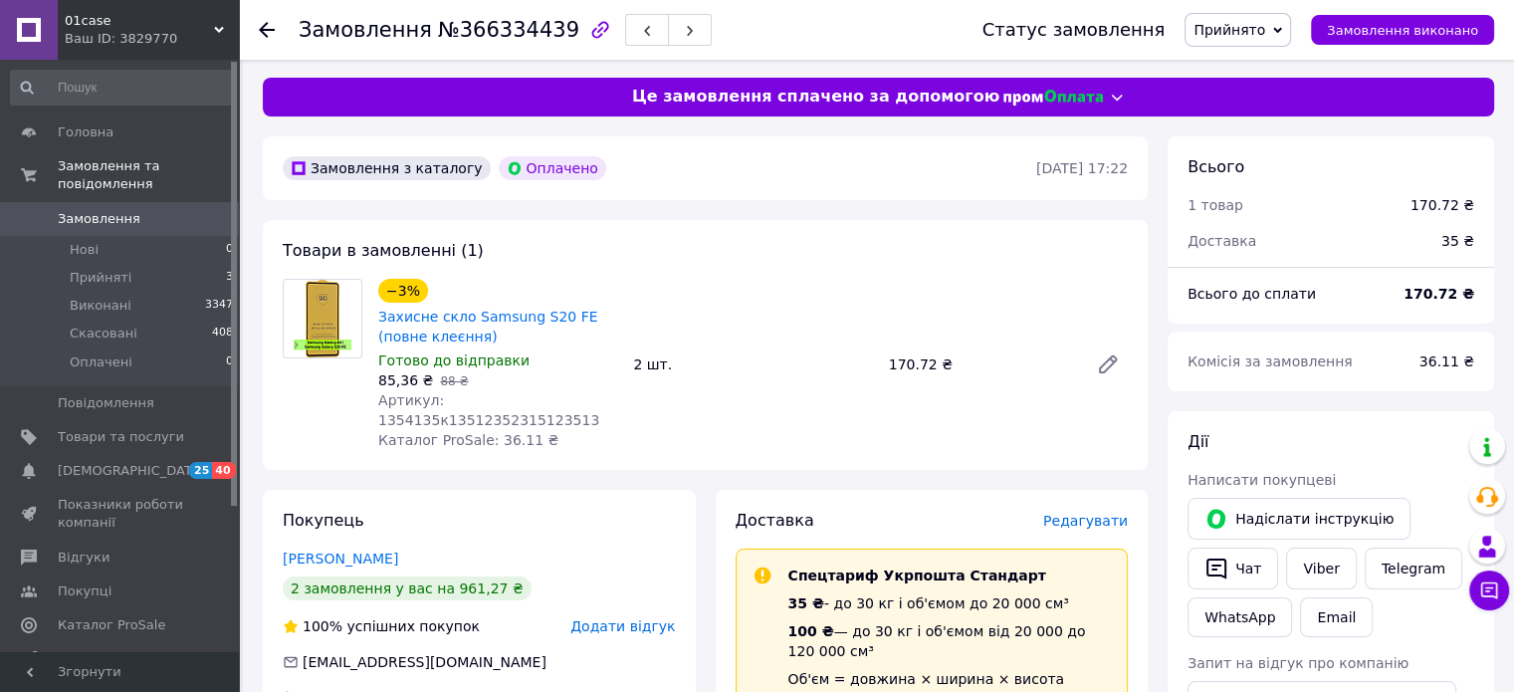
scroll to position [0, 0]
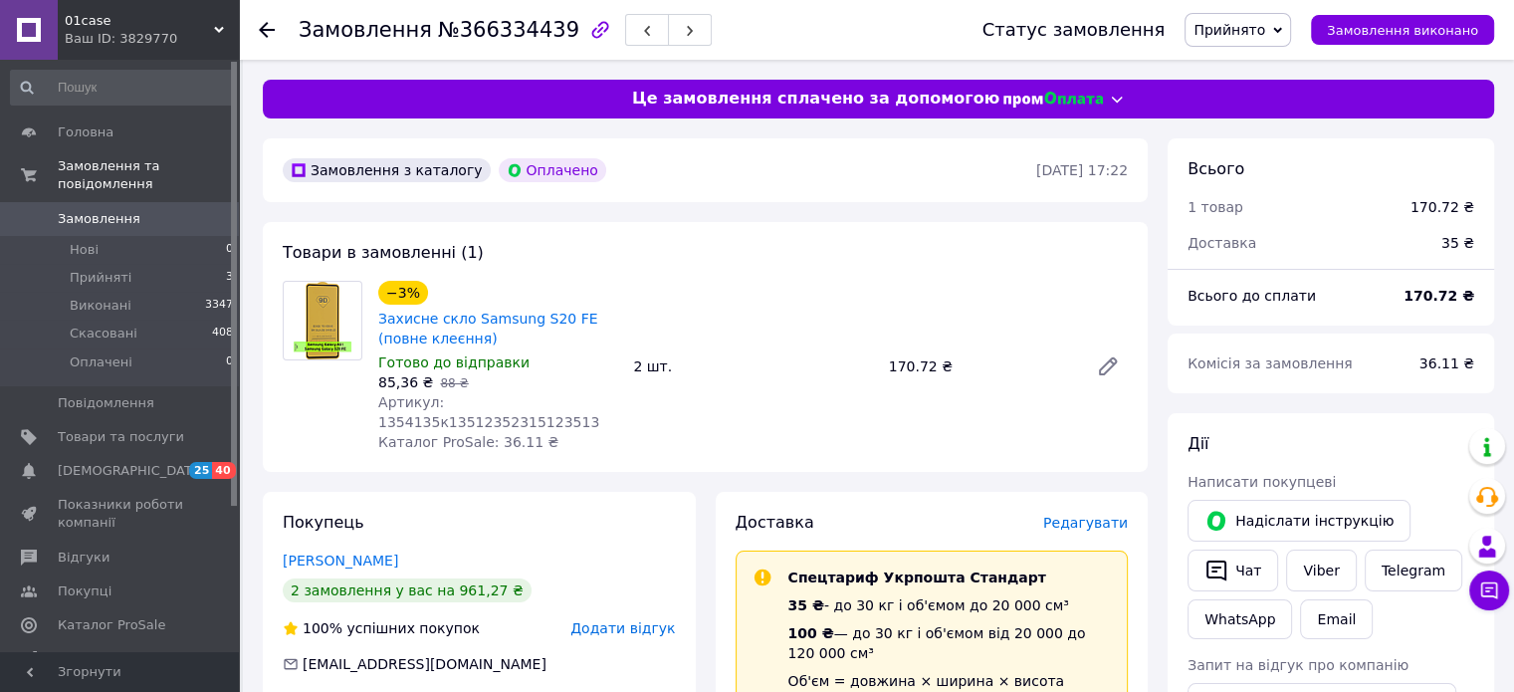
click at [1265, 25] on span "Прийнято" at bounding box center [1230, 30] width 72 height 16
click at [1272, 74] on li "Виконано" at bounding box center [1238, 70] width 105 height 30
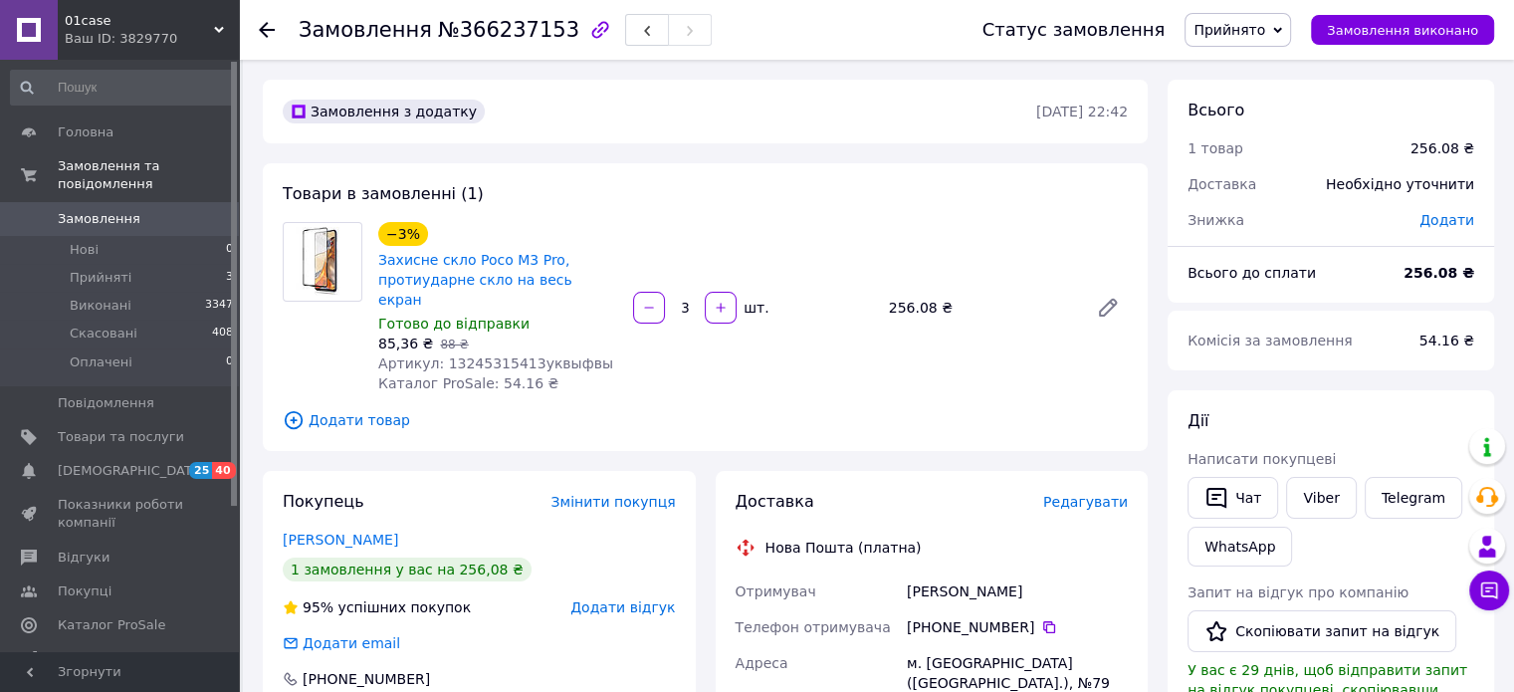
click at [370, 409] on span "Додати товар" at bounding box center [705, 420] width 845 height 22
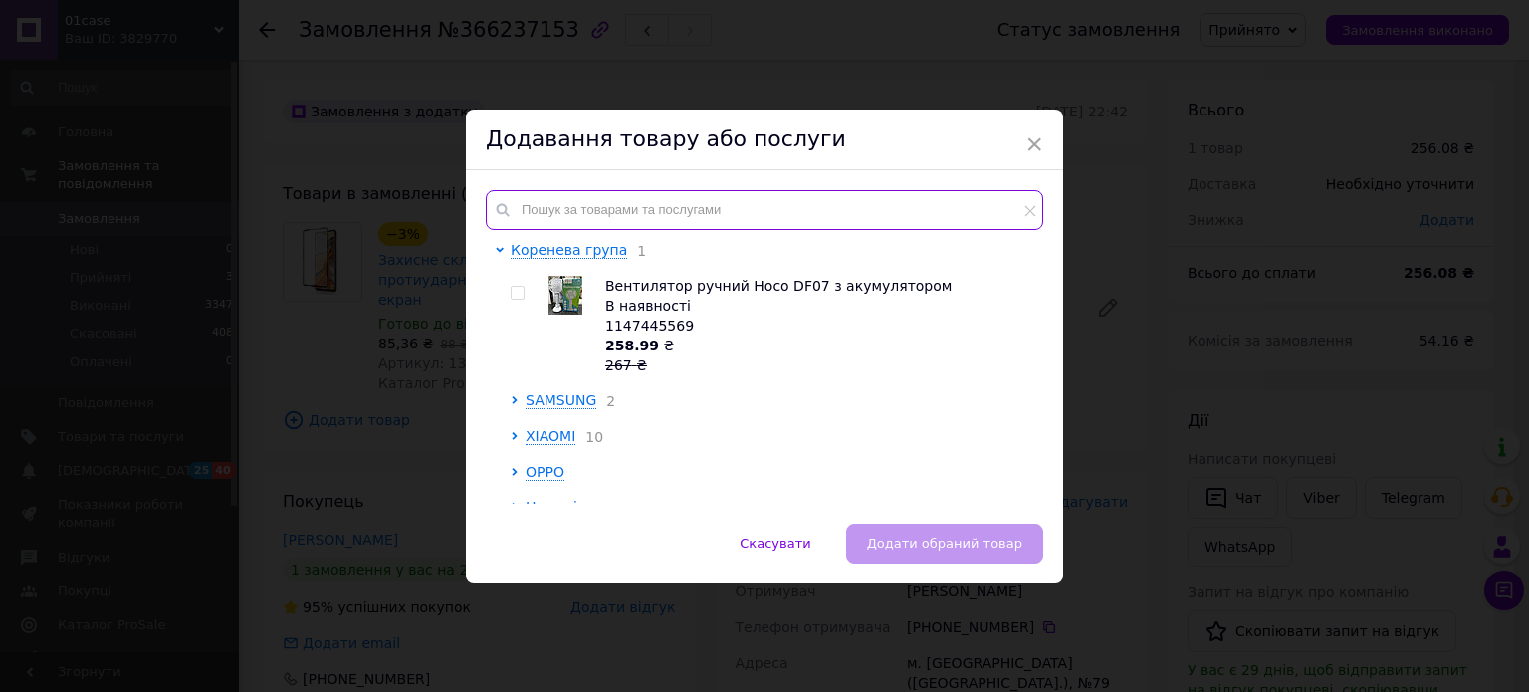
paste input "Гидрогелевая пленка Xiaomi Redmi Note 9T (противоударная пленка для экрана) Гід…"
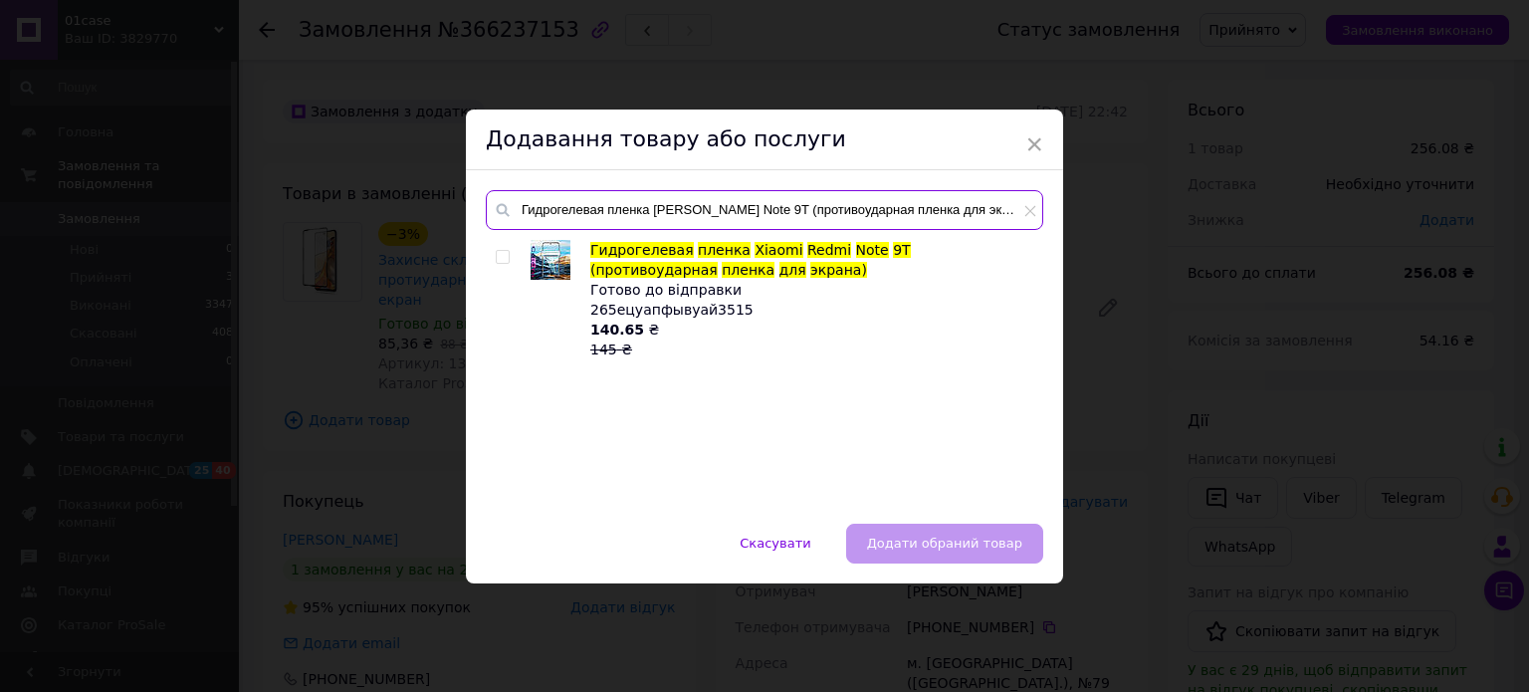
type input "Гидрогелевая пленка Xiaomi Redmi Note 9T (противоударная пленка для экрана)"
click at [499, 259] on input "checkbox" at bounding box center [502, 257] width 13 height 13
checkbox input "true"
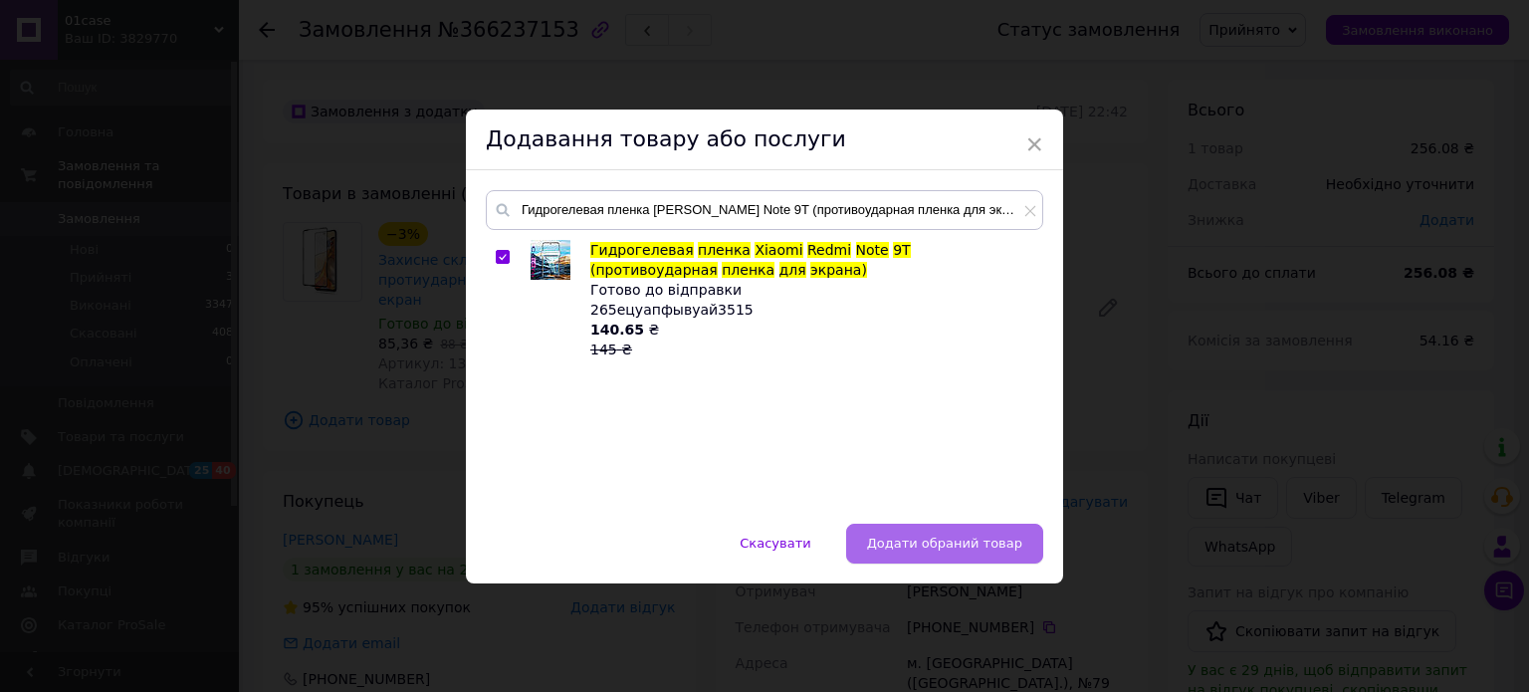
click at [990, 536] on span "Додати обраний товар" at bounding box center [944, 543] width 155 height 15
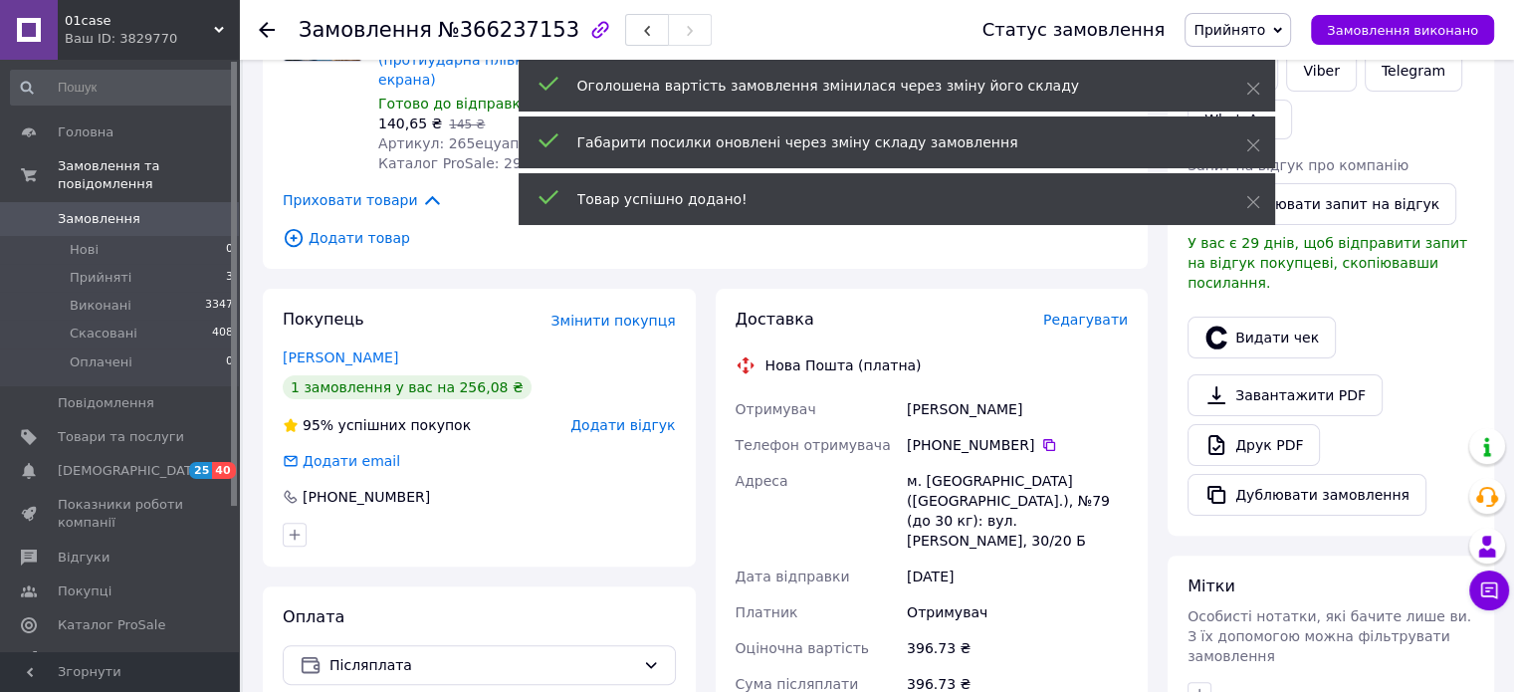
scroll to position [398, 0]
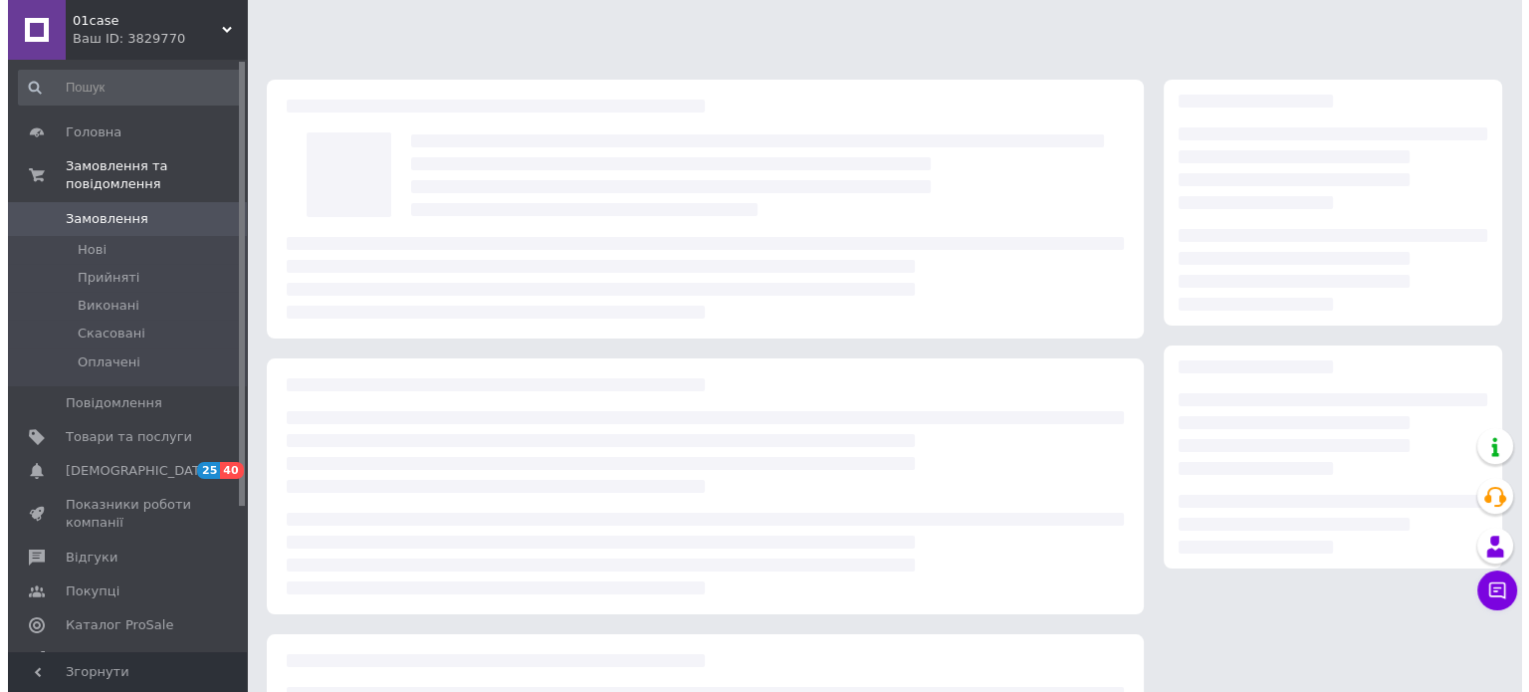
scroll to position [218, 0]
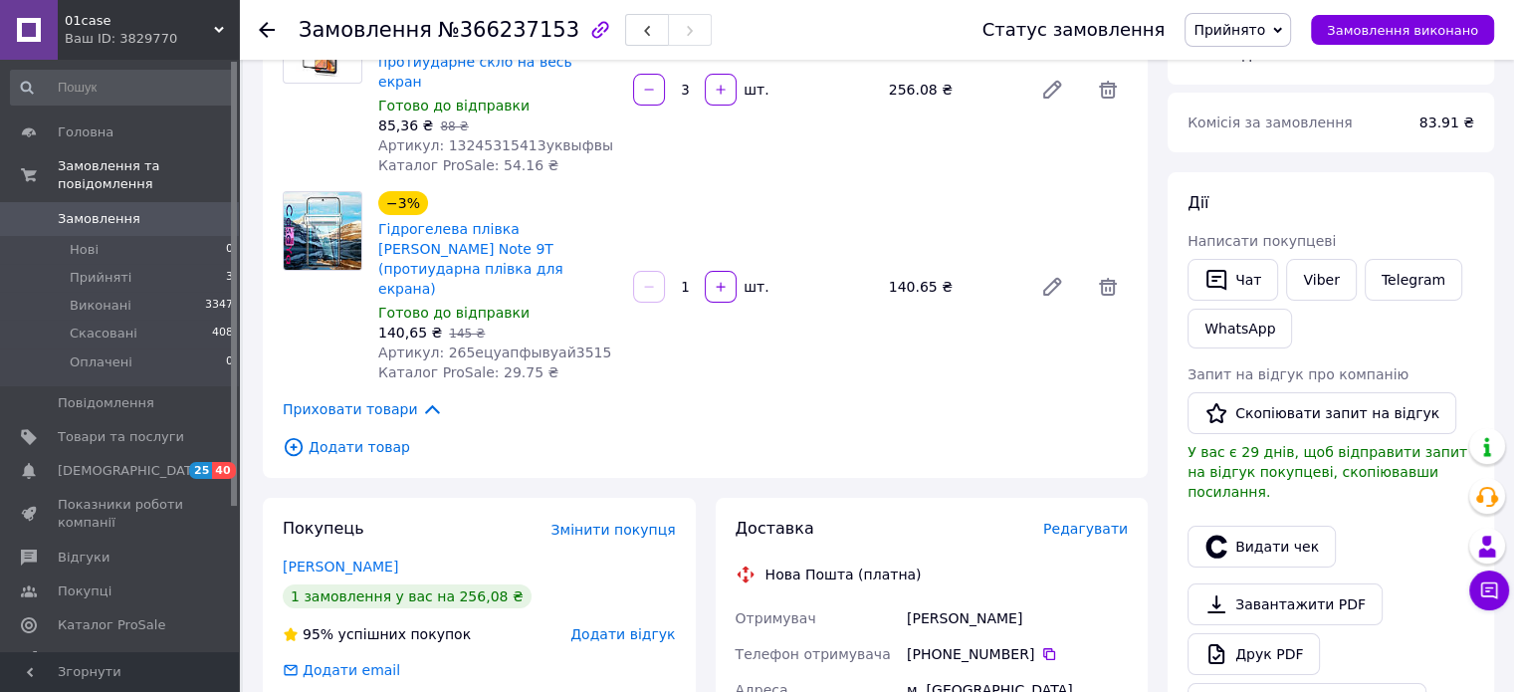
click at [1113, 521] on span "Редагувати" at bounding box center [1085, 529] width 85 height 16
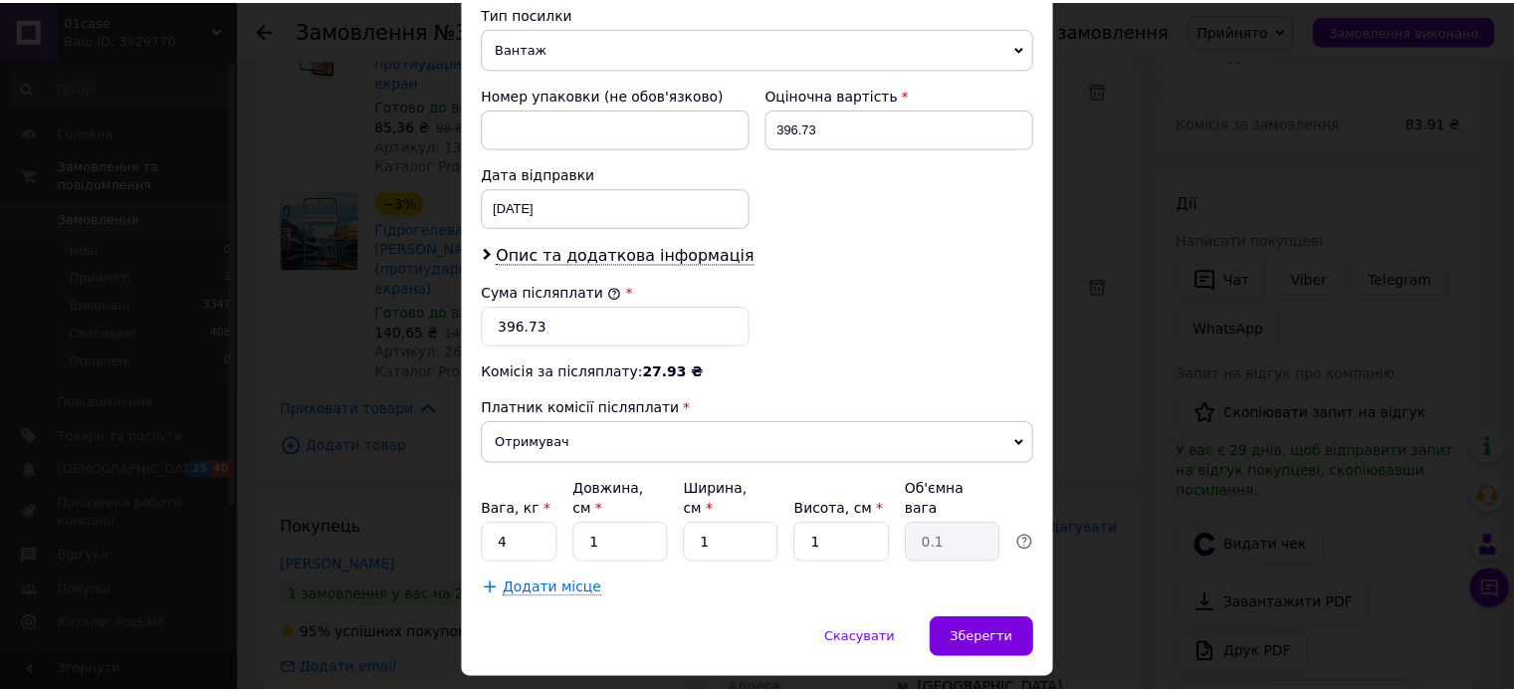
scroll to position [820, 0]
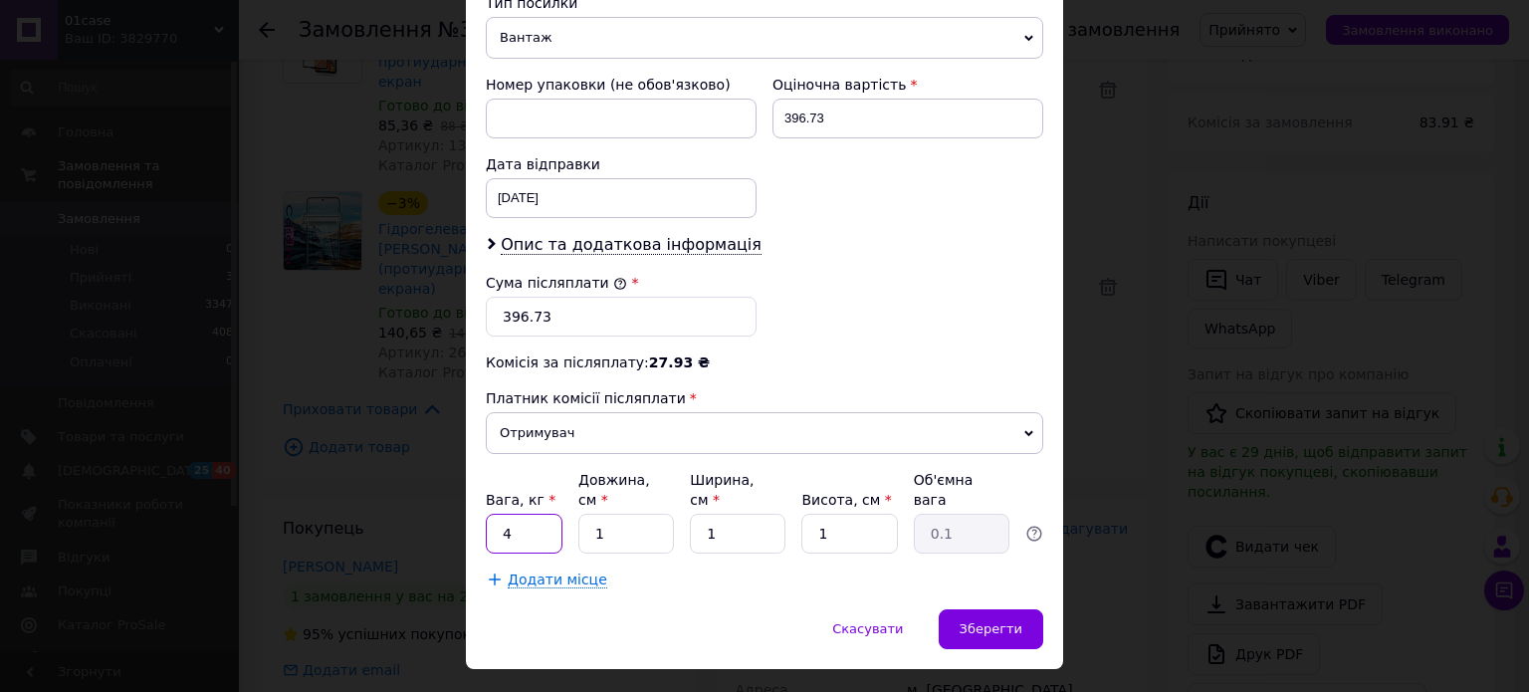
click at [538, 514] on input "4" at bounding box center [524, 534] width 77 height 40
type input "1"
click at [1008, 621] on span "Зберегти" at bounding box center [991, 628] width 63 height 15
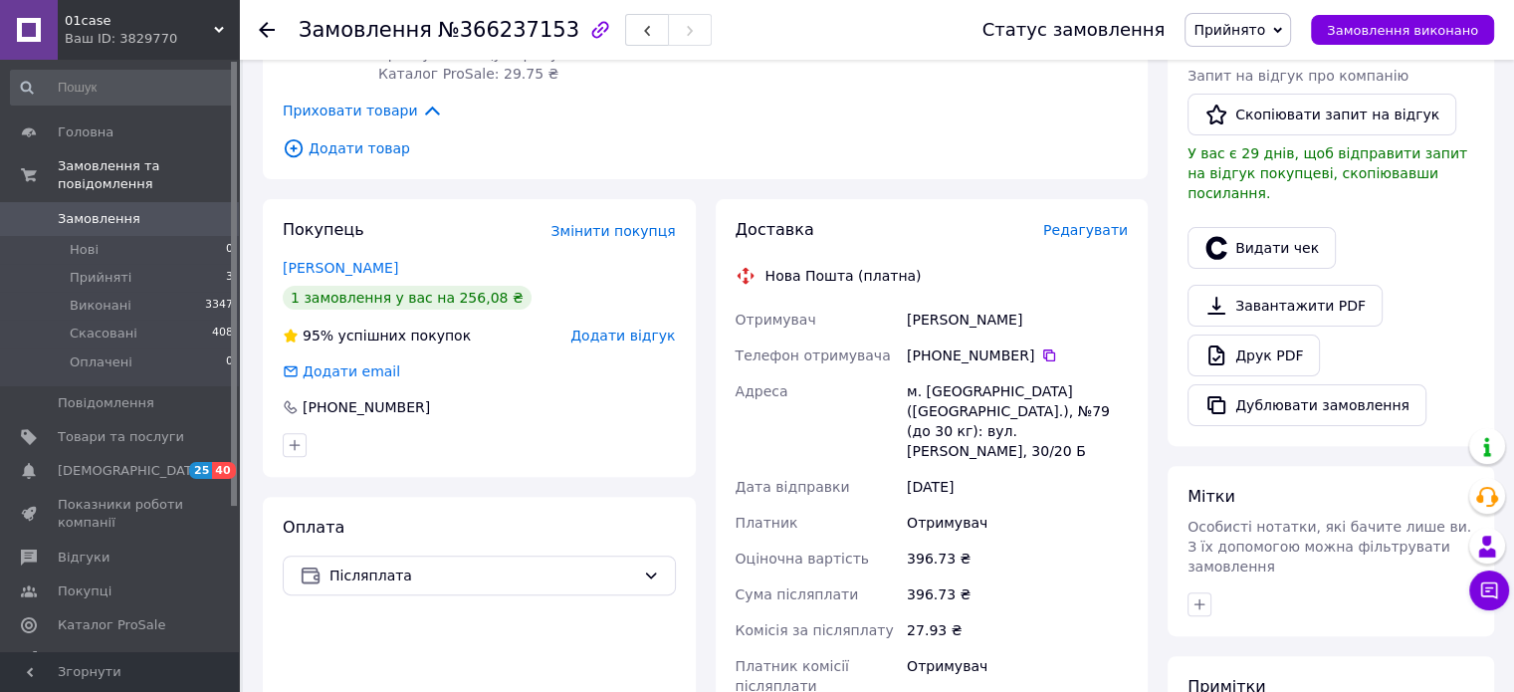
scroll to position [716, 0]
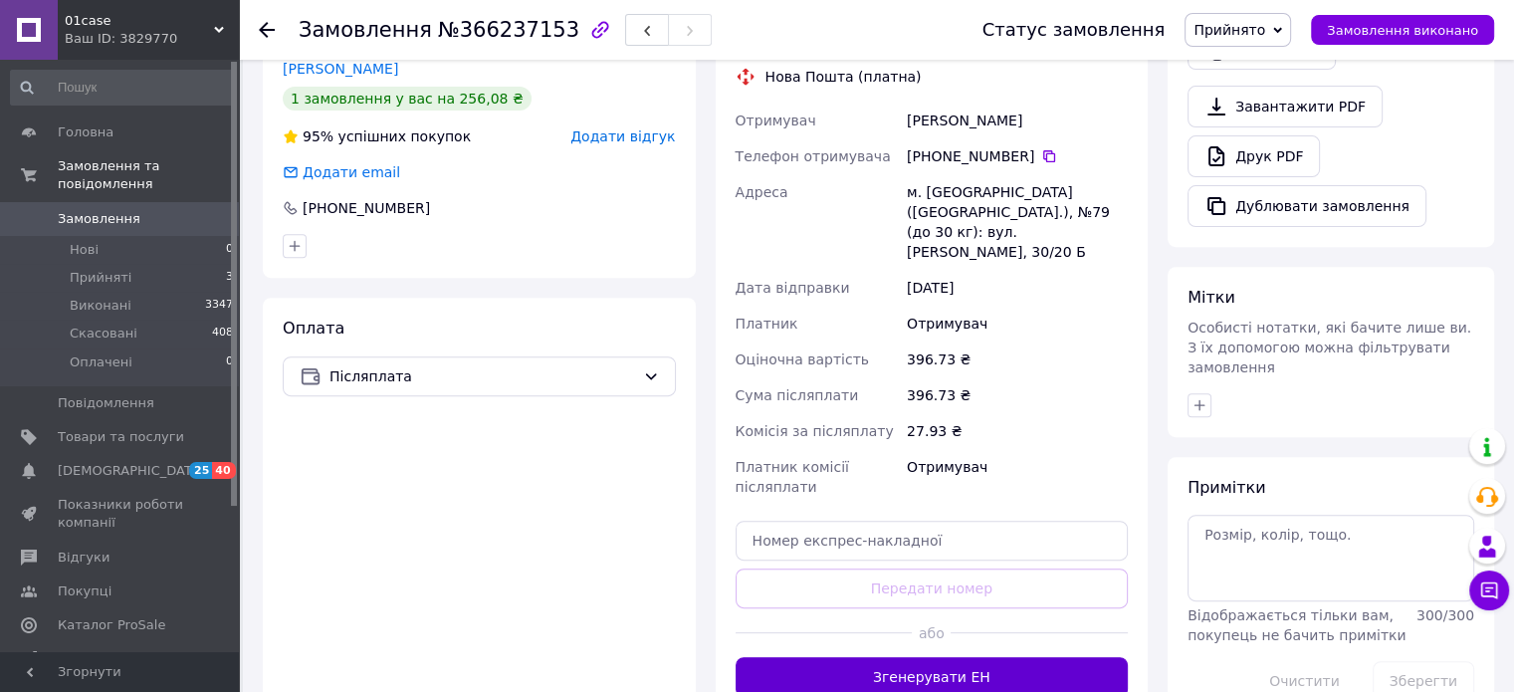
click at [938, 657] on button "Згенерувати ЕН" at bounding box center [932, 677] width 393 height 40
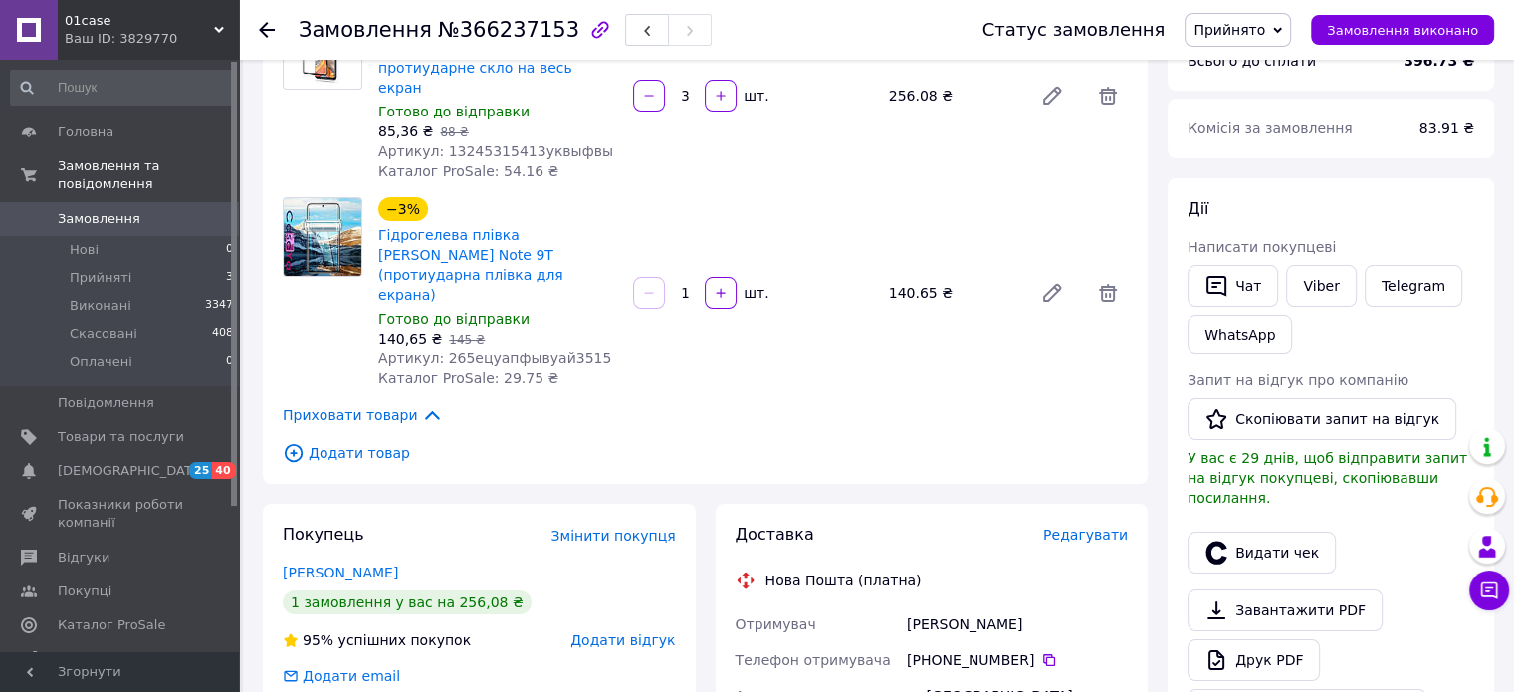
scroll to position [19, 0]
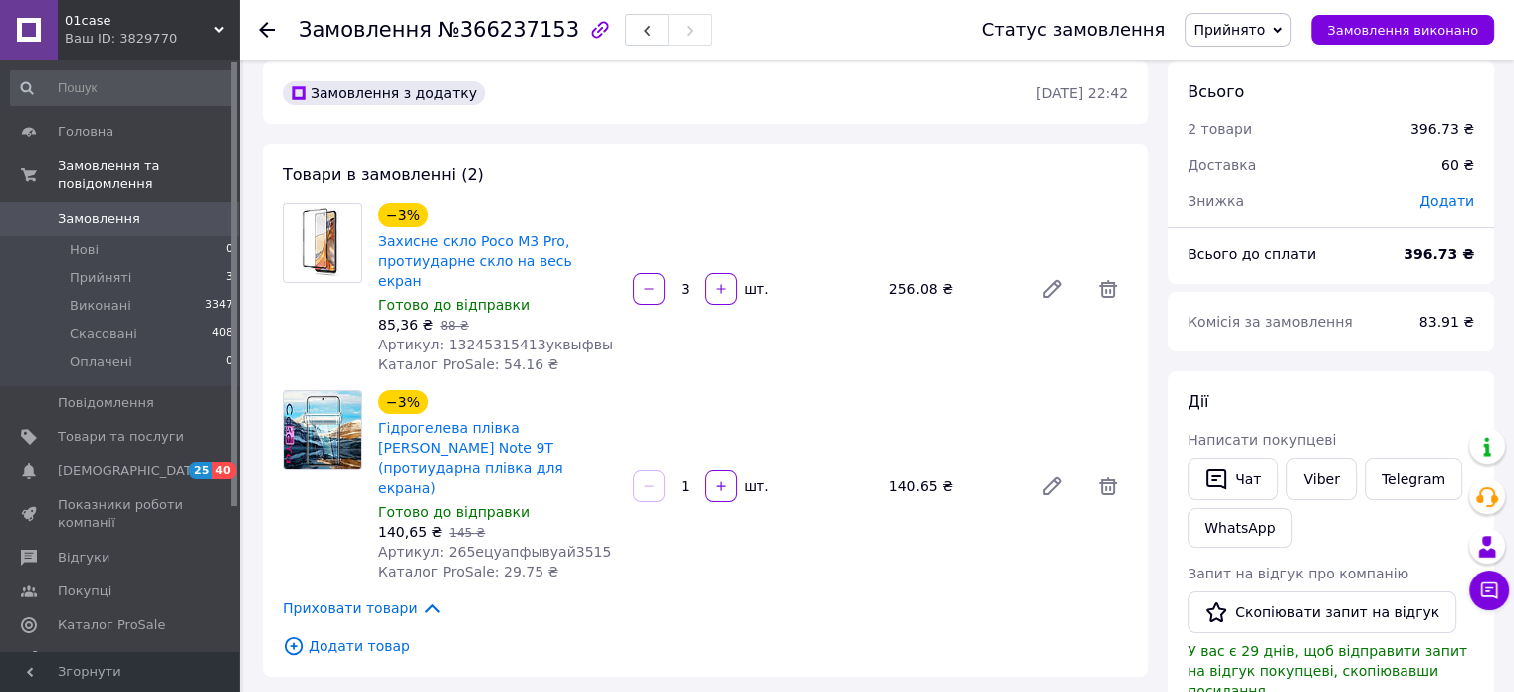
click at [1265, 36] on span "Прийнято" at bounding box center [1230, 30] width 72 height 16
click at [1269, 67] on li "Виконано" at bounding box center [1238, 70] width 105 height 30
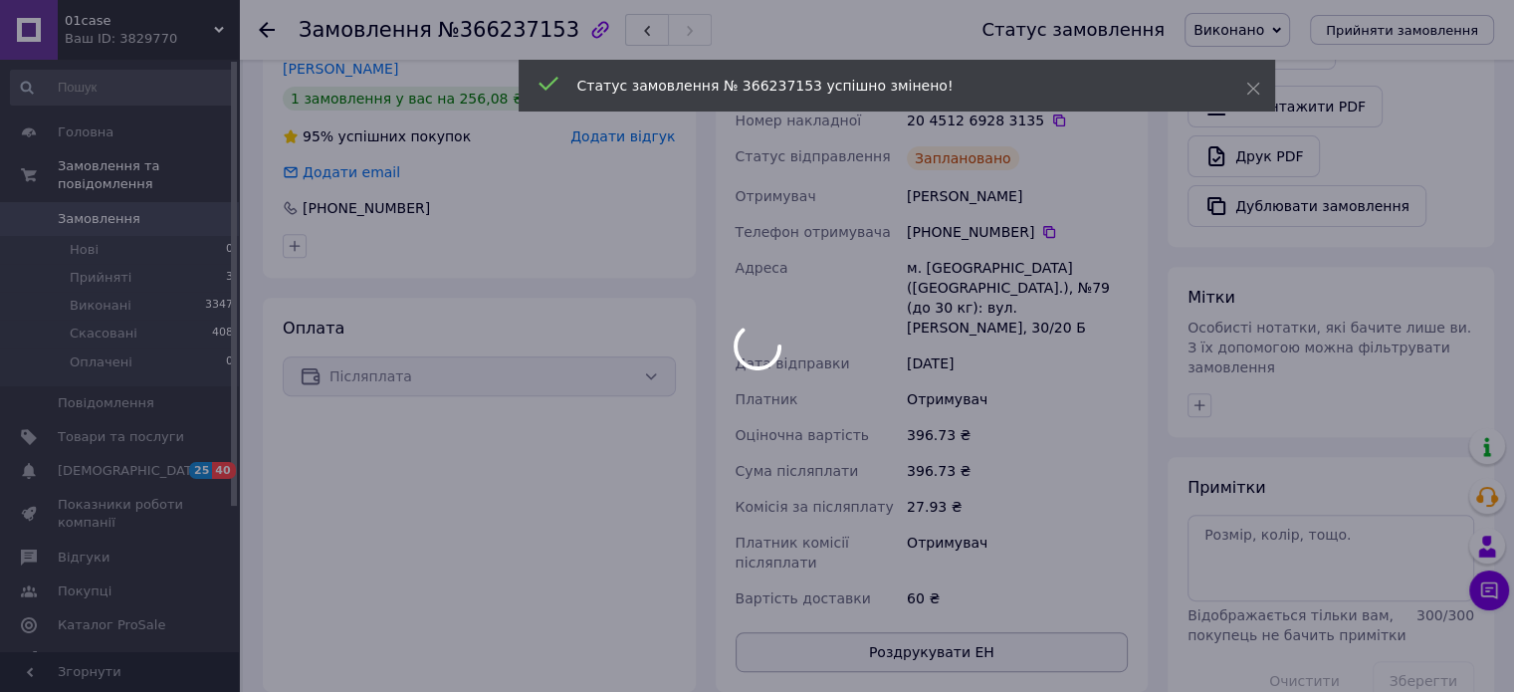
scroll to position [44, 0]
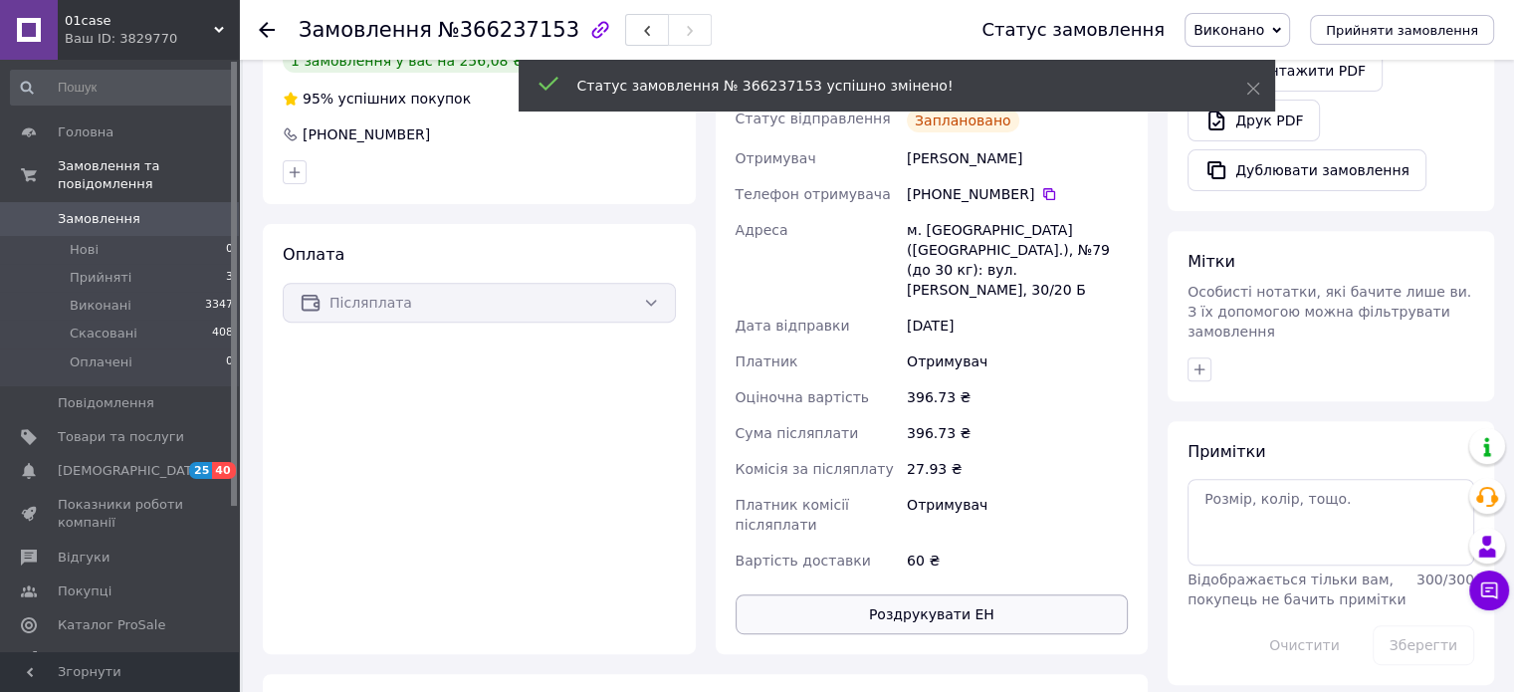
click at [972, 594] on button "Роздрукувати ЕН" at bounding box center [932, 614] width 393 height 40
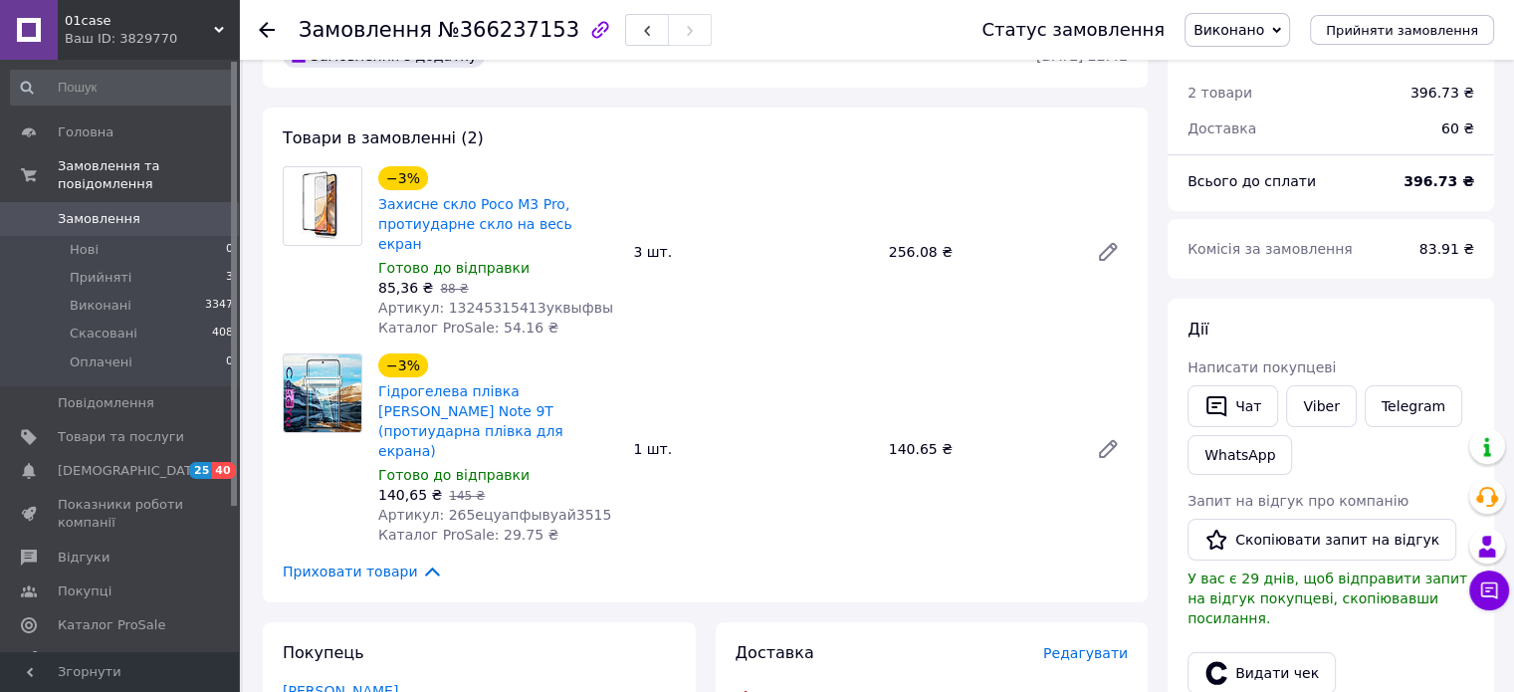
scroll to position [0, 0]
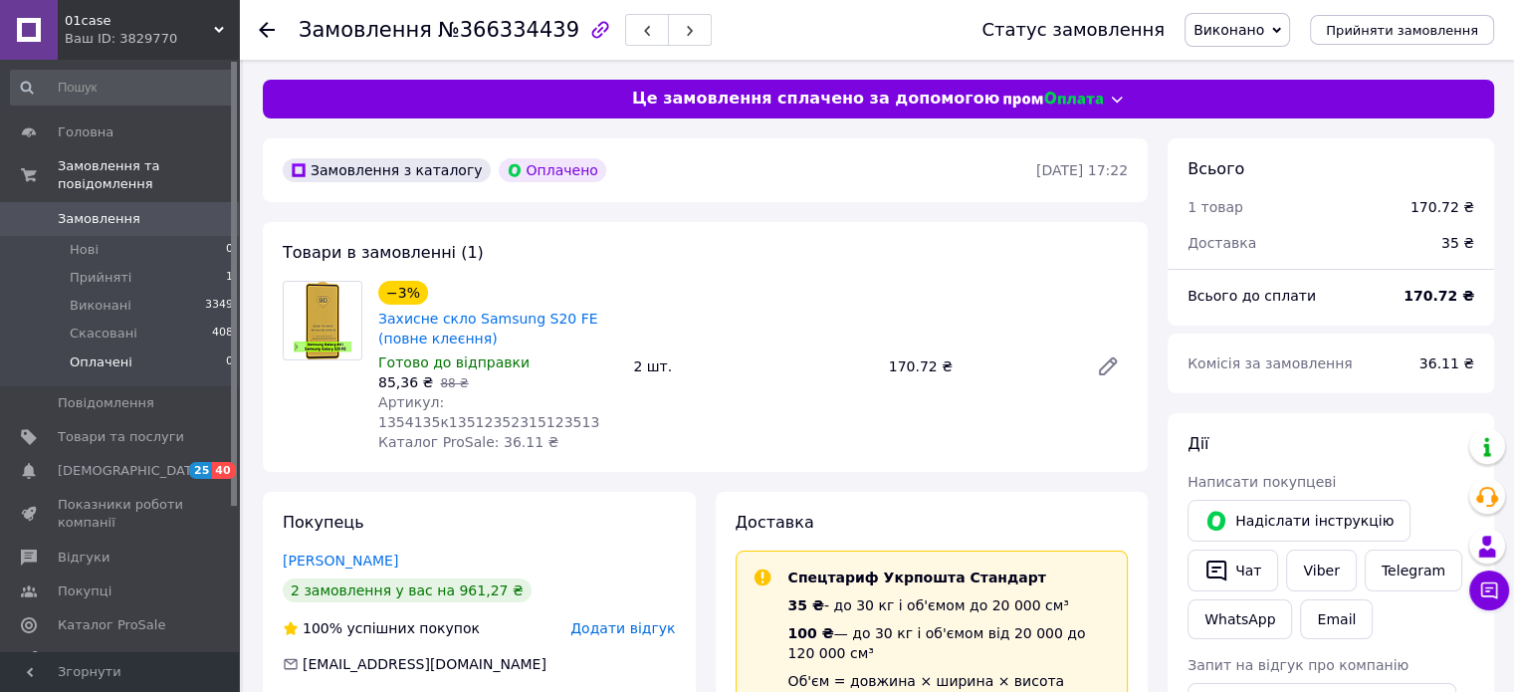
click at [105, 353] on span "Оплачені" at bounding box center [101, 362] width 63 height 18
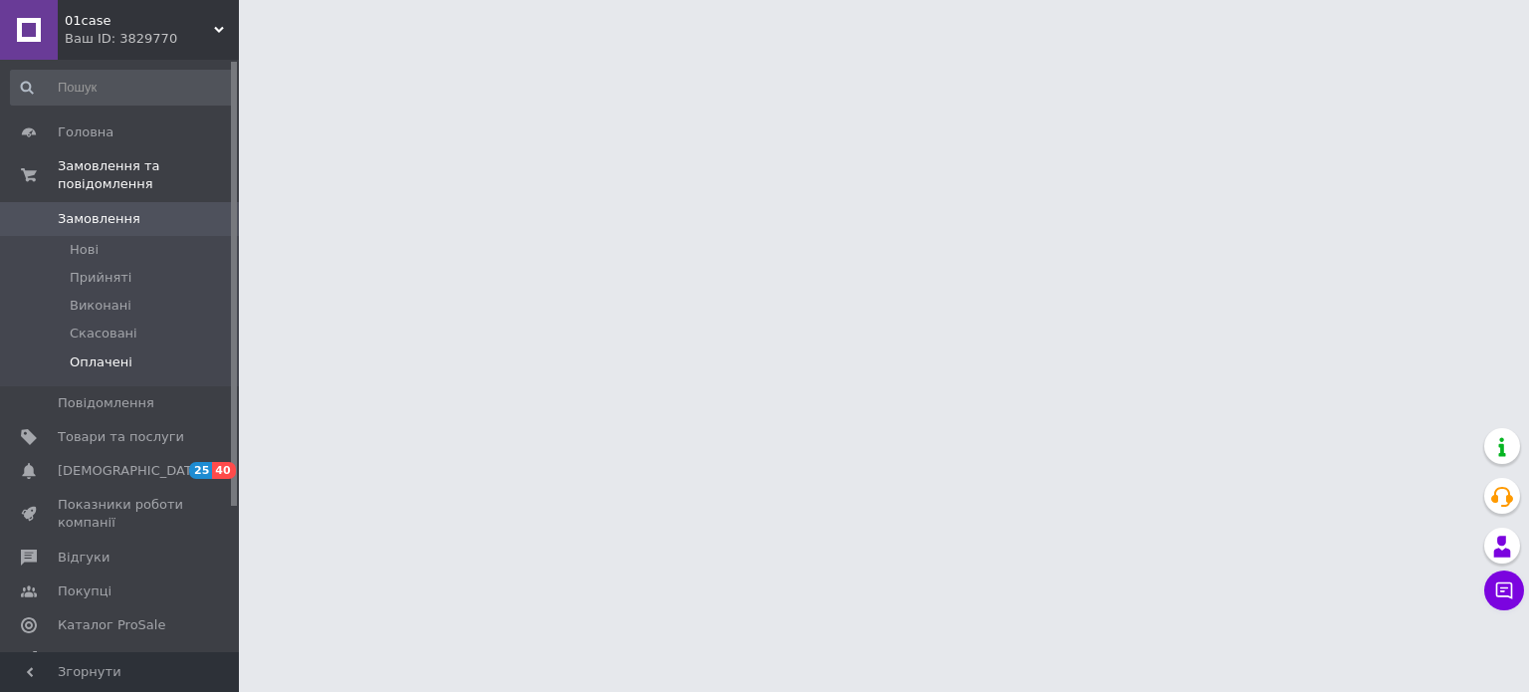
click at [125, 348] on li "Оплачені" at bounding box center [122, 367] width 245 height 38
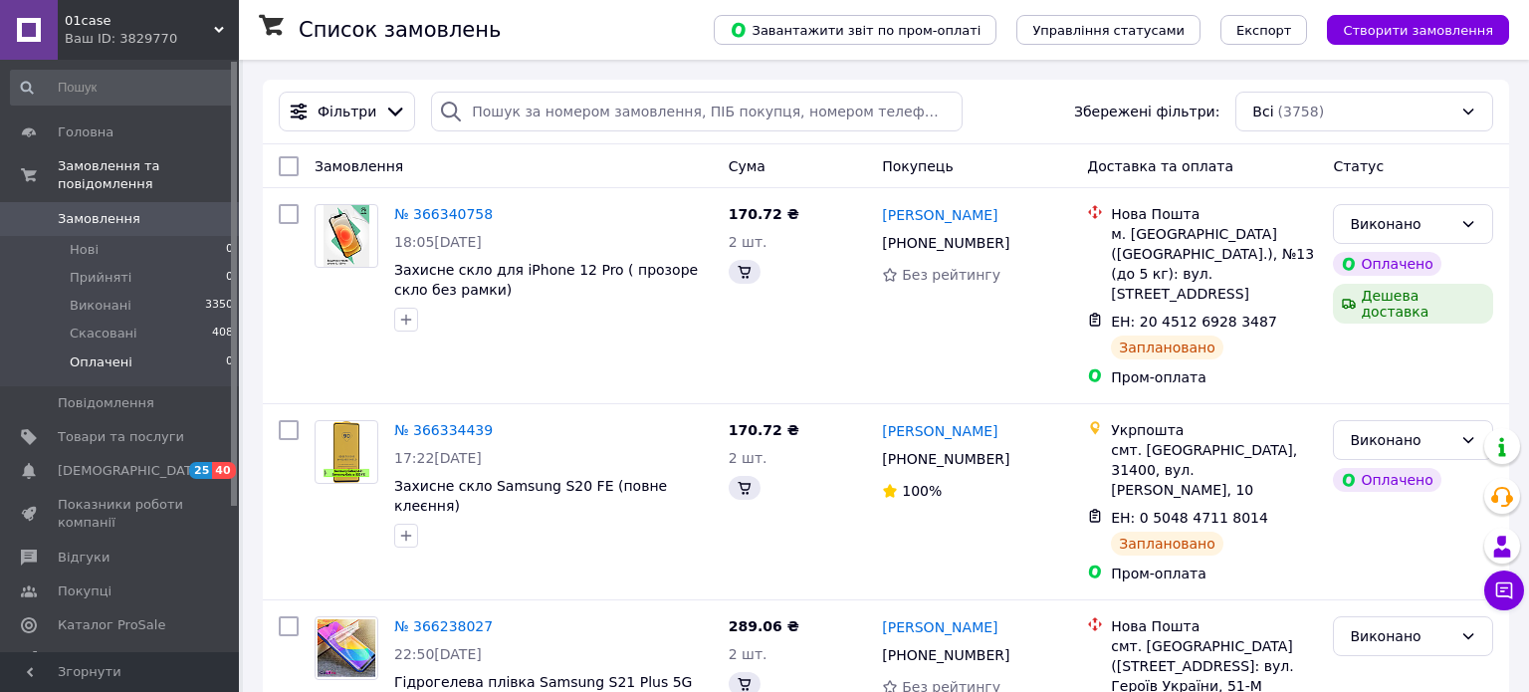
click at [125, 348] on li "Оплачені 0" at bounding box center [122, 367] width 245 height 38
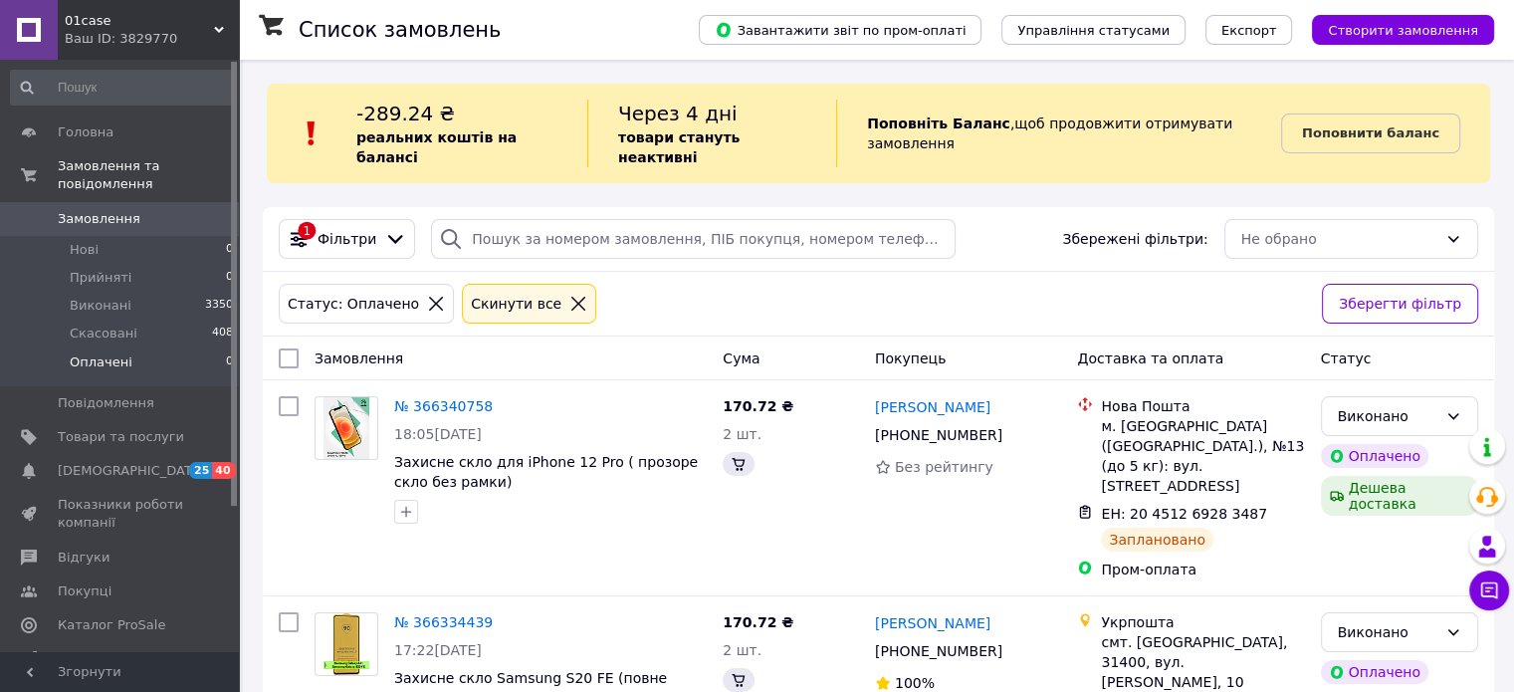
click at [125, 348] on li "Оплачені 0" at bounding box center [122, 367] width 245 height 38
click at [113, 353] on span "Оплачені" at bounding box center [101, 362] width 63 height 18
click at [128, 348] on li "Оплачені 0" at bounding box center [122, 367] width 245 height 38
click at [109, 236] on li "Нові 0" at bounding box center [122, 250] width 245 height 28
click at [135, 348] on li "Оплачені 0" at bounding box center [122, 367] width 245 height 38
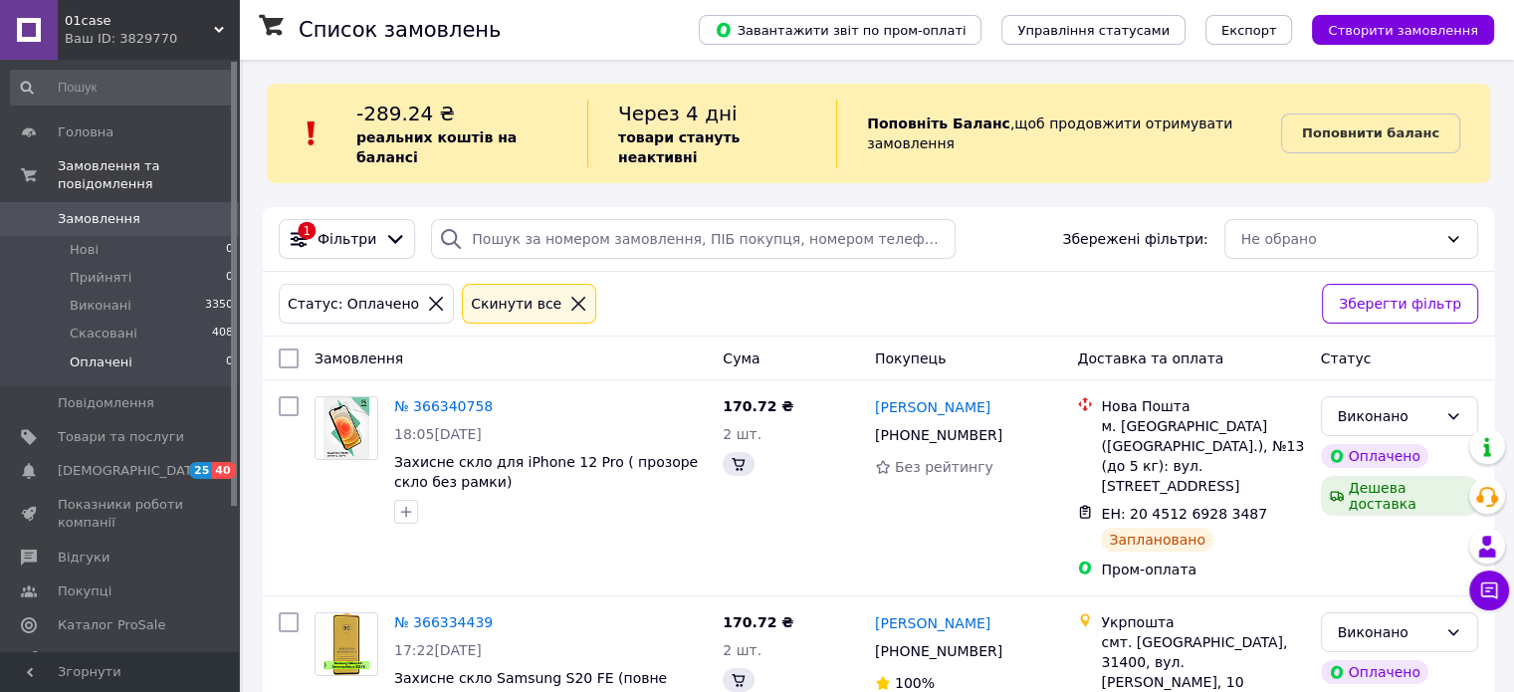
click at [136, 348] on li "Оплачені 0" at bounding box center [122, 367] width 245 height 38
click at [120, 236] on li "Нові 0" at bounding box center [122, 250] width 245 height 28
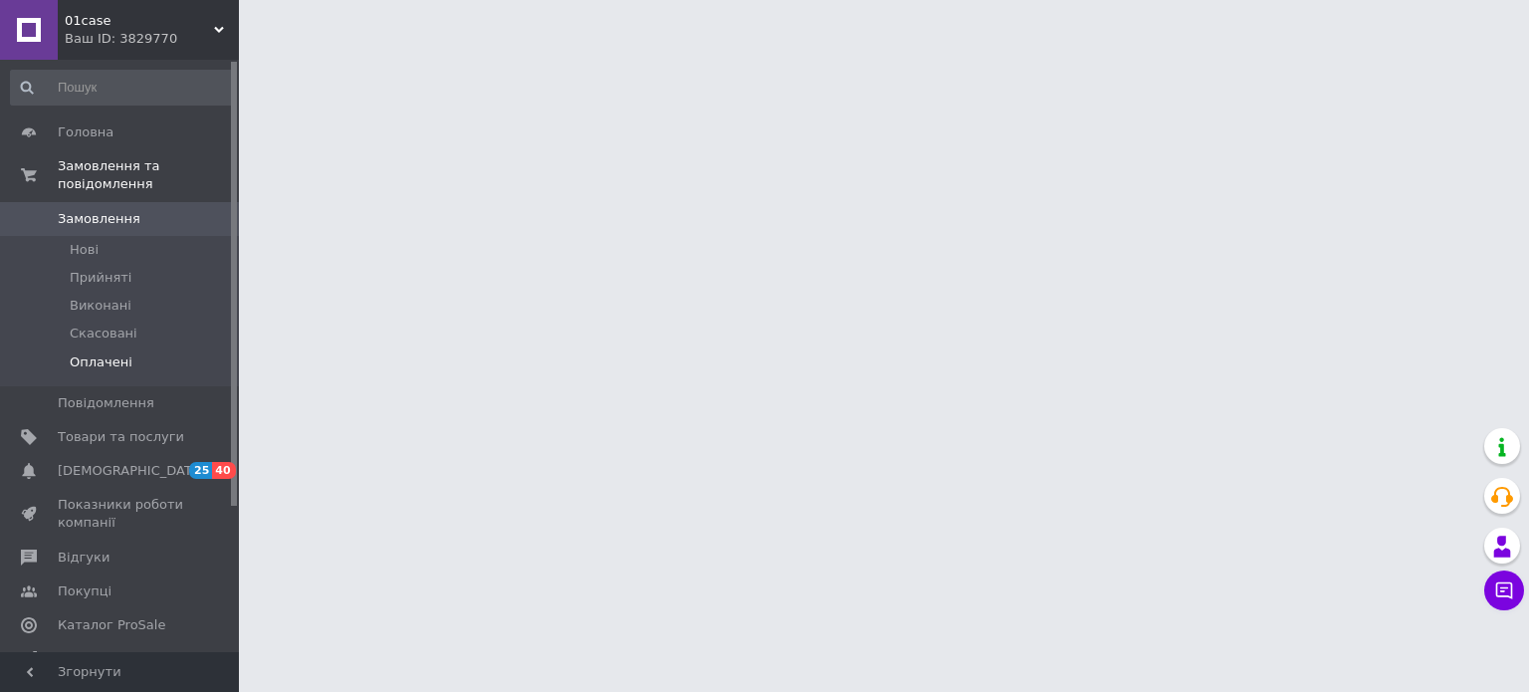
click at [121, 353] on span "Оплачені" at bounding box center [101, 362] width 63 height 18
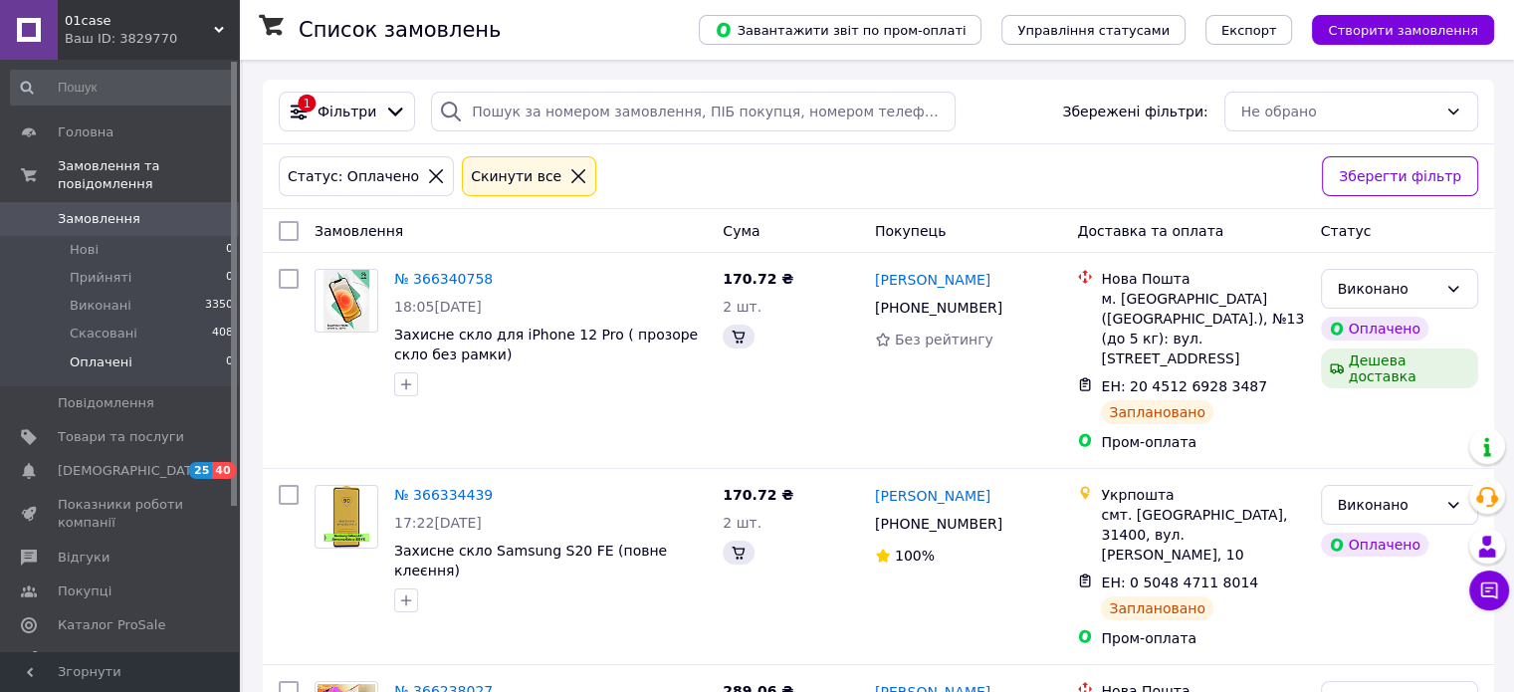
click at [121, 353] on span "Оплачені" at bounding box center [101, 362] width 63 height 18
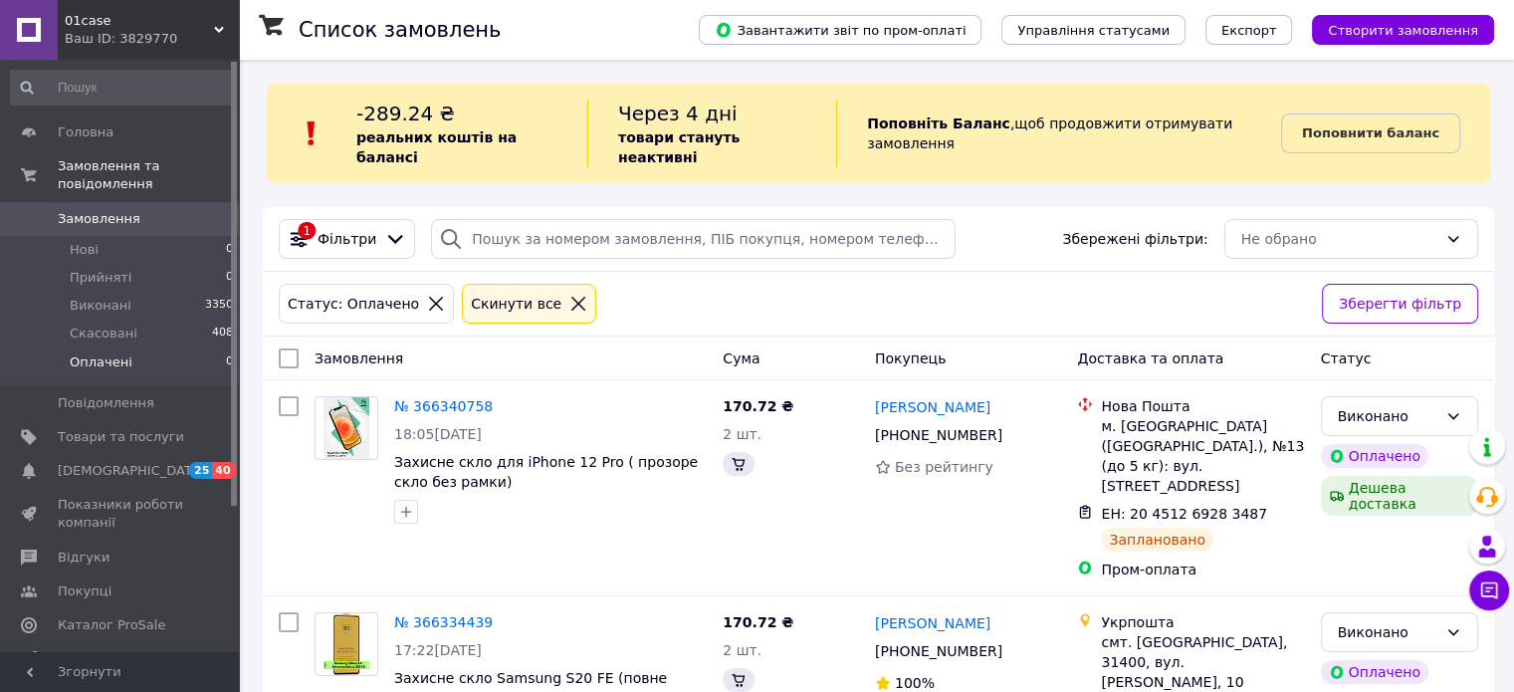
click at [121, 353] on span "Оплачені" at bounding box center [101, 362] width 63 height 18
click at [101, 236] on li "Нові 0" at bounding box center [122, 250] width 245 height 28
click at [110, 269] on span "Прийняті" at bounding box center [101, 278] width 62 height 18
click at [116, 353] on span "Оплачені" at bounding box center [101, 362] width 63 height 18
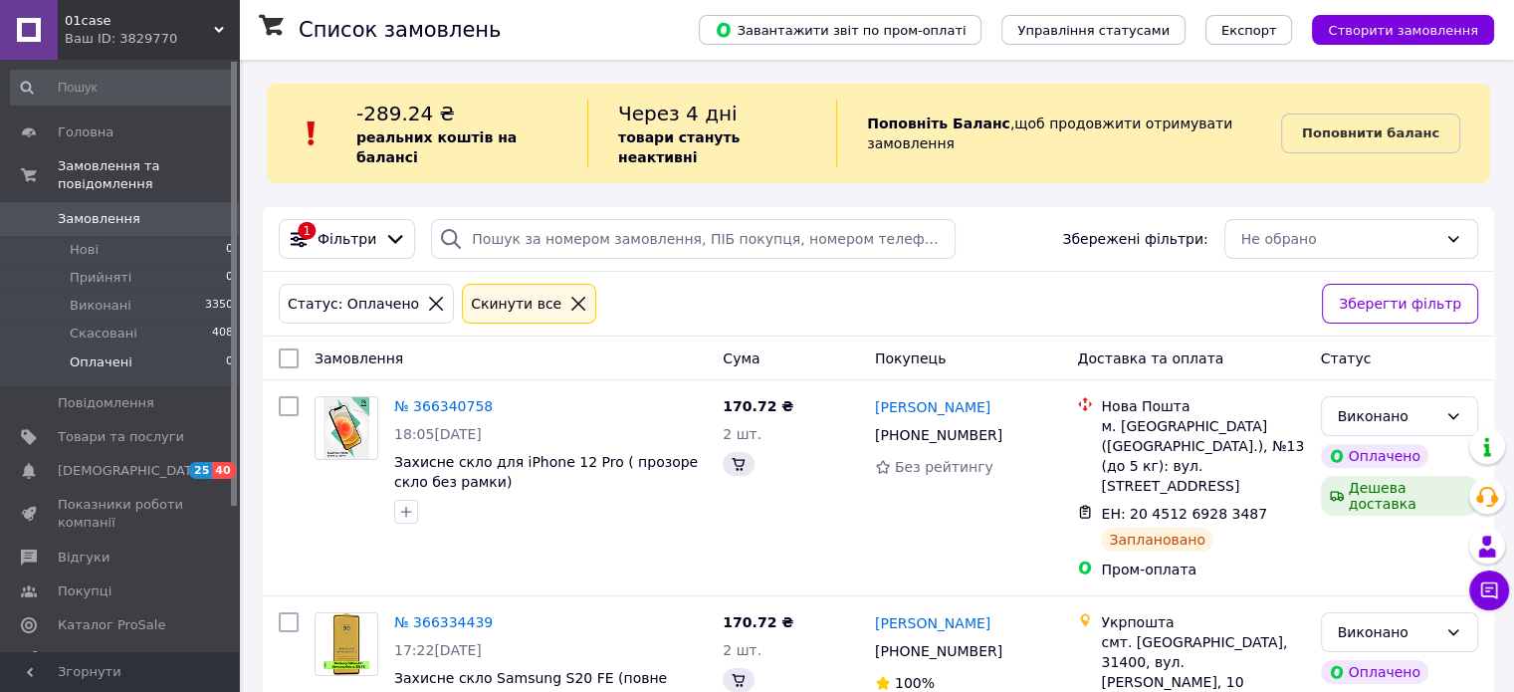
click at [116, 353] on span "Оплачені" at bounding box center [101, 362] width 63 height 18
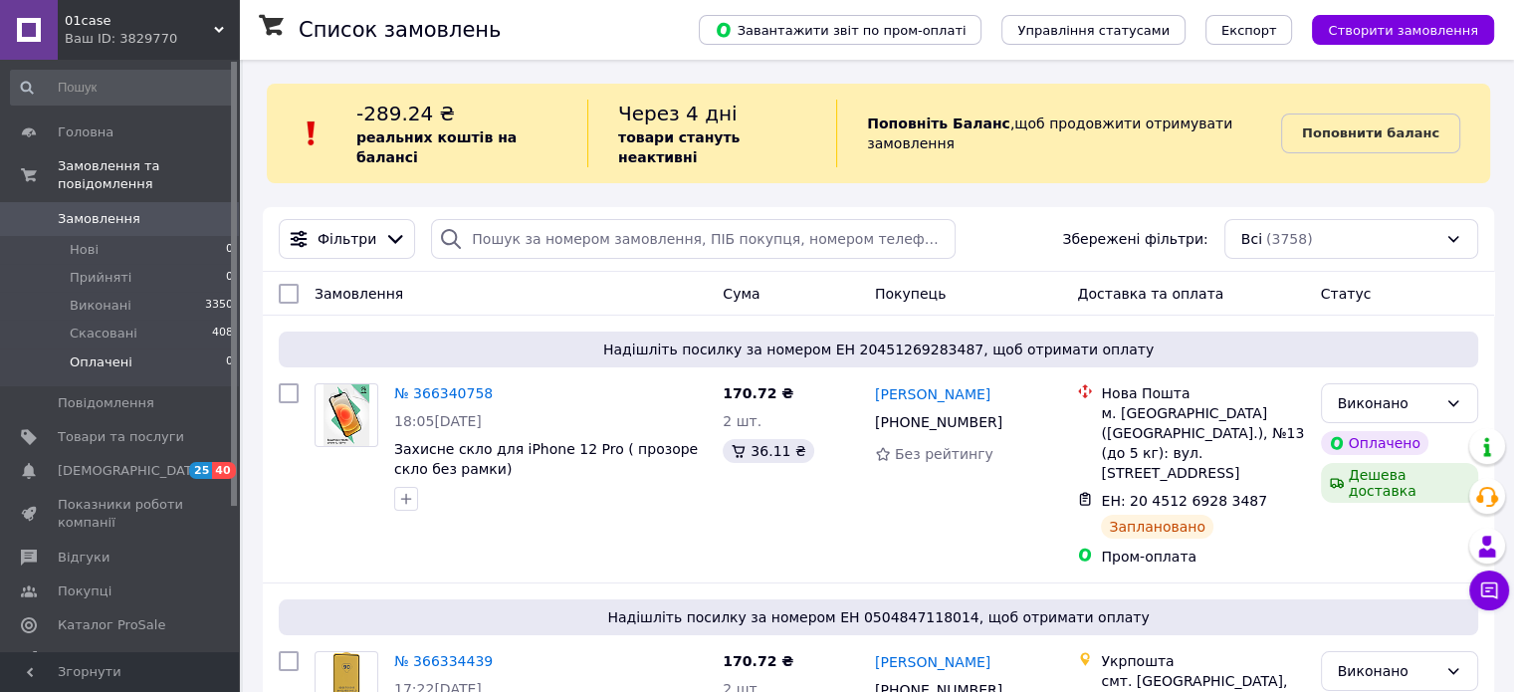
click at [108, 353] on span "Оплачені" at bounding box center [101, 362] width 63 height 18
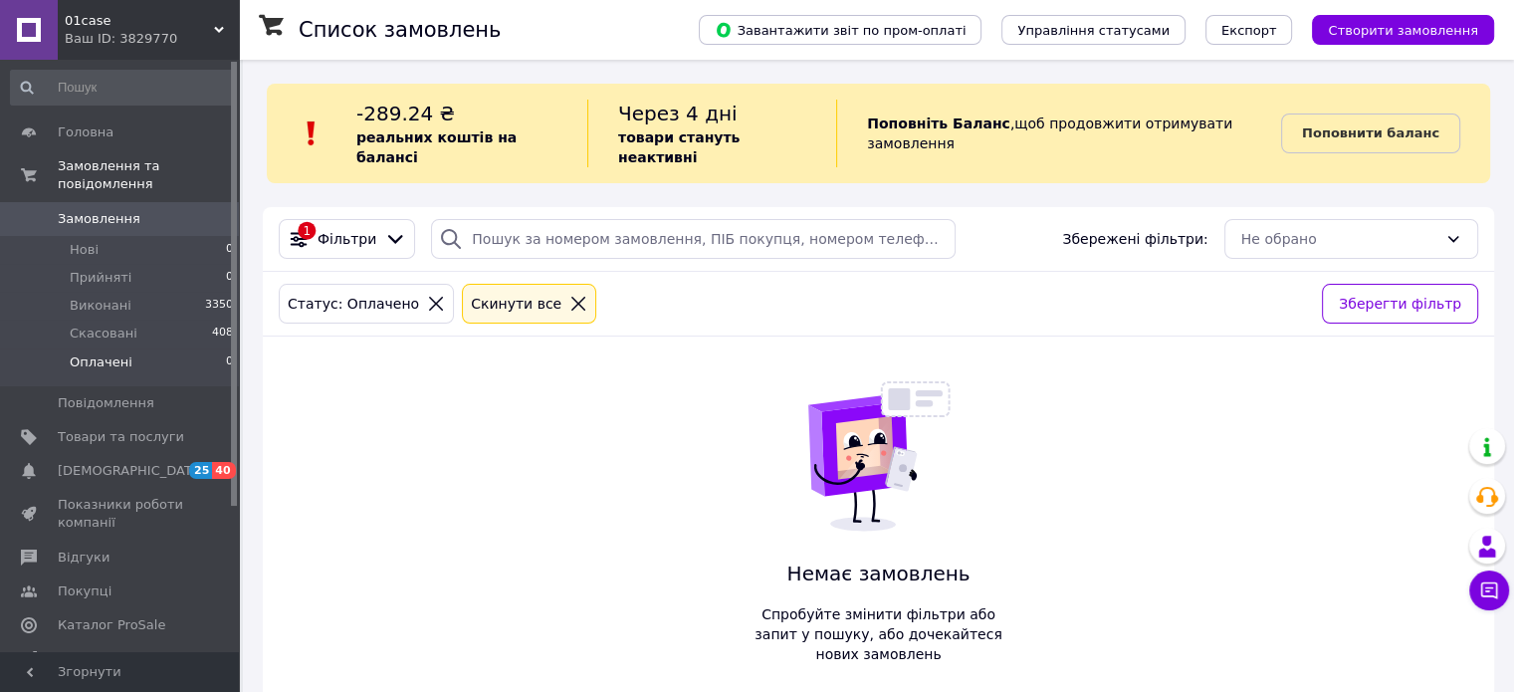
click at [108, 353] on span "Оплачені" at bounding box center [101, 362] width 63 height 18
click at [108, 236] on li "Нові 0" at bounding box center [122, 250] width 245 height 28
click at [123, 353] on span "Оплачені" at bounding box center [101, 362] width 63 height 18
click at [116, 236] on li "Нові 0" at bounding box center [122, 250] width 245 height 28
click at [169, 264] on li "Прийняті 0" at bounding box center [122, 278] width 245 height 28
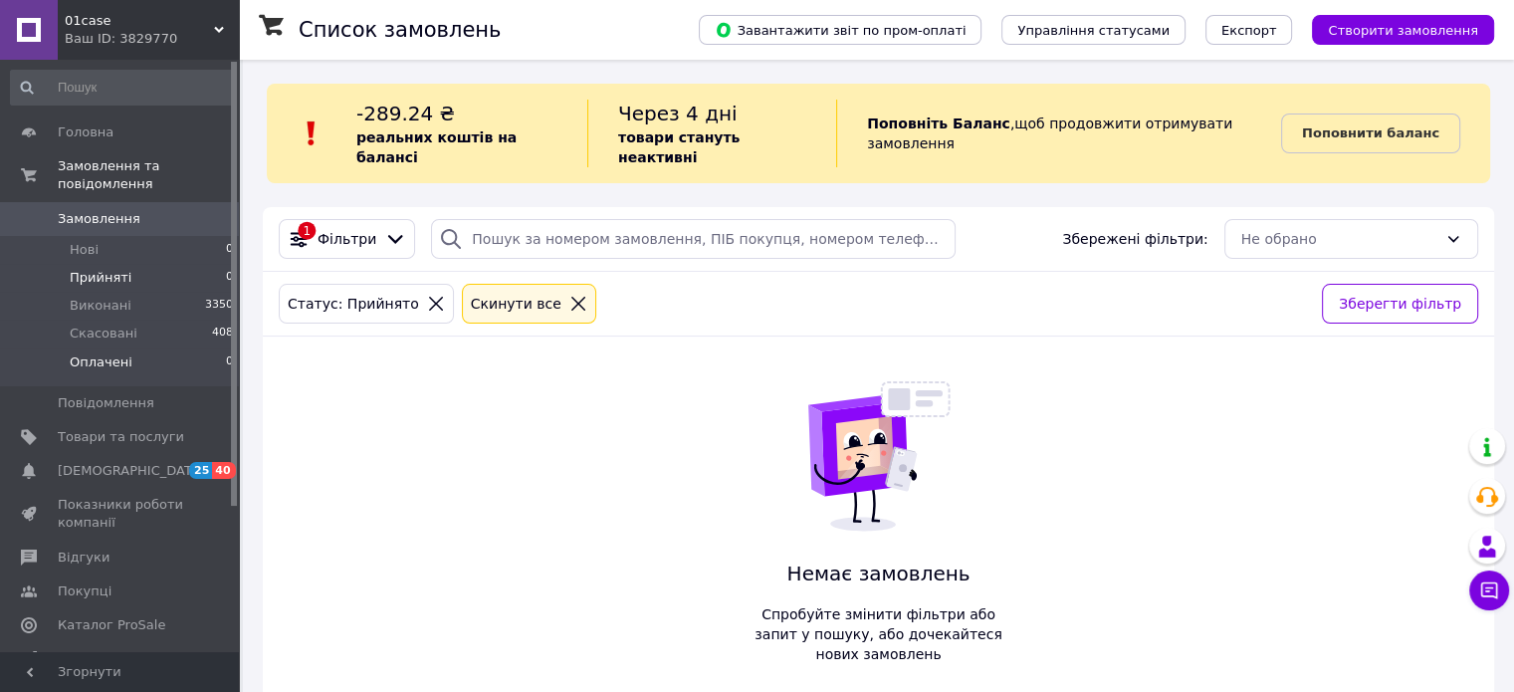
click at [100, 353] on span "Оплачені" at bounding box center [101, 362] width 63 height 18
click at [111, 239] on li "Нові 0" at bounding box center [122, 250] width 245 height 28
click at [121, 353] on span "Оплачені" at bounding box center [101, 362] width 63 height 18
click at [123, 236] on li "Нові 0" at bounding box center [122, 250] width 245 height 28
click at [113, 269] on span "Прийняті" at bounding box center [101, 278] width 62 height 18
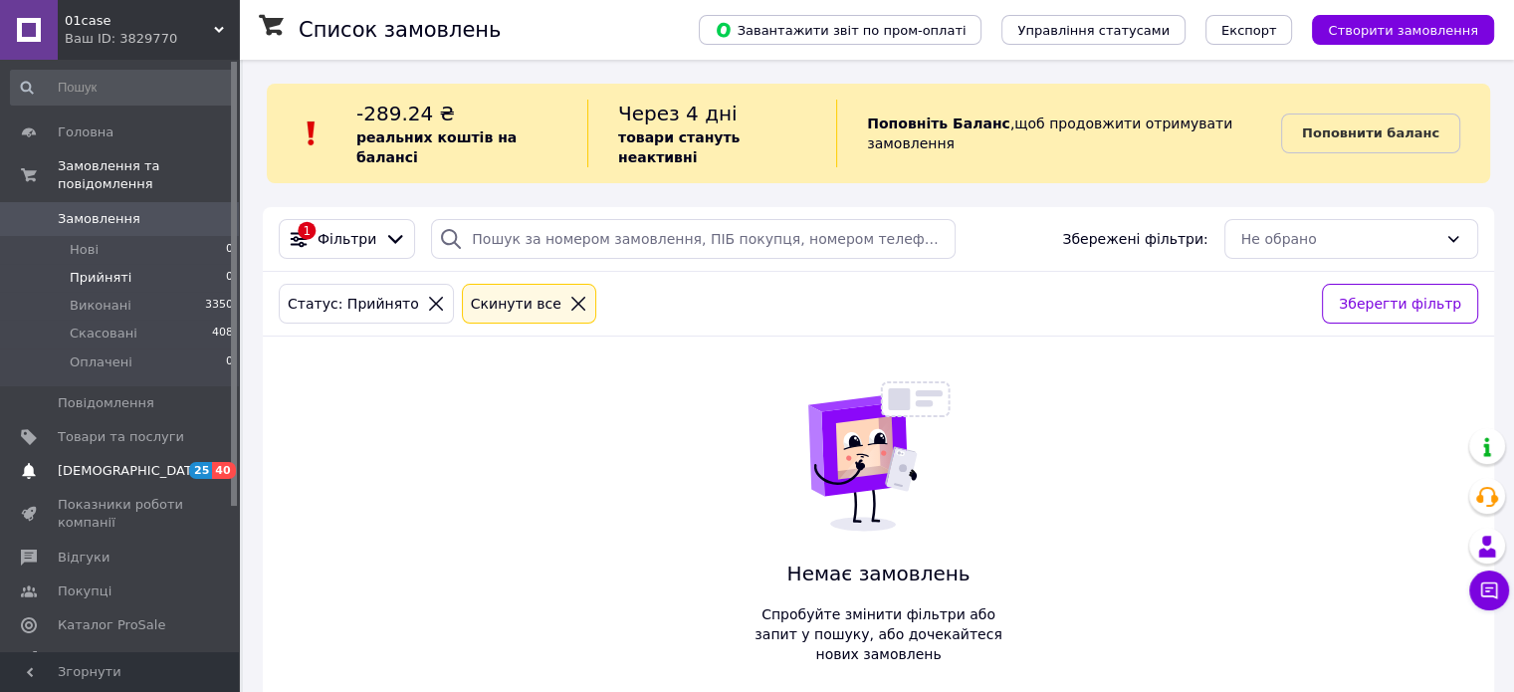
click at [123, 462] on span "[DEMOGRAPHIC_DATA]" at bounding box center [131, 471] width 147 height 18
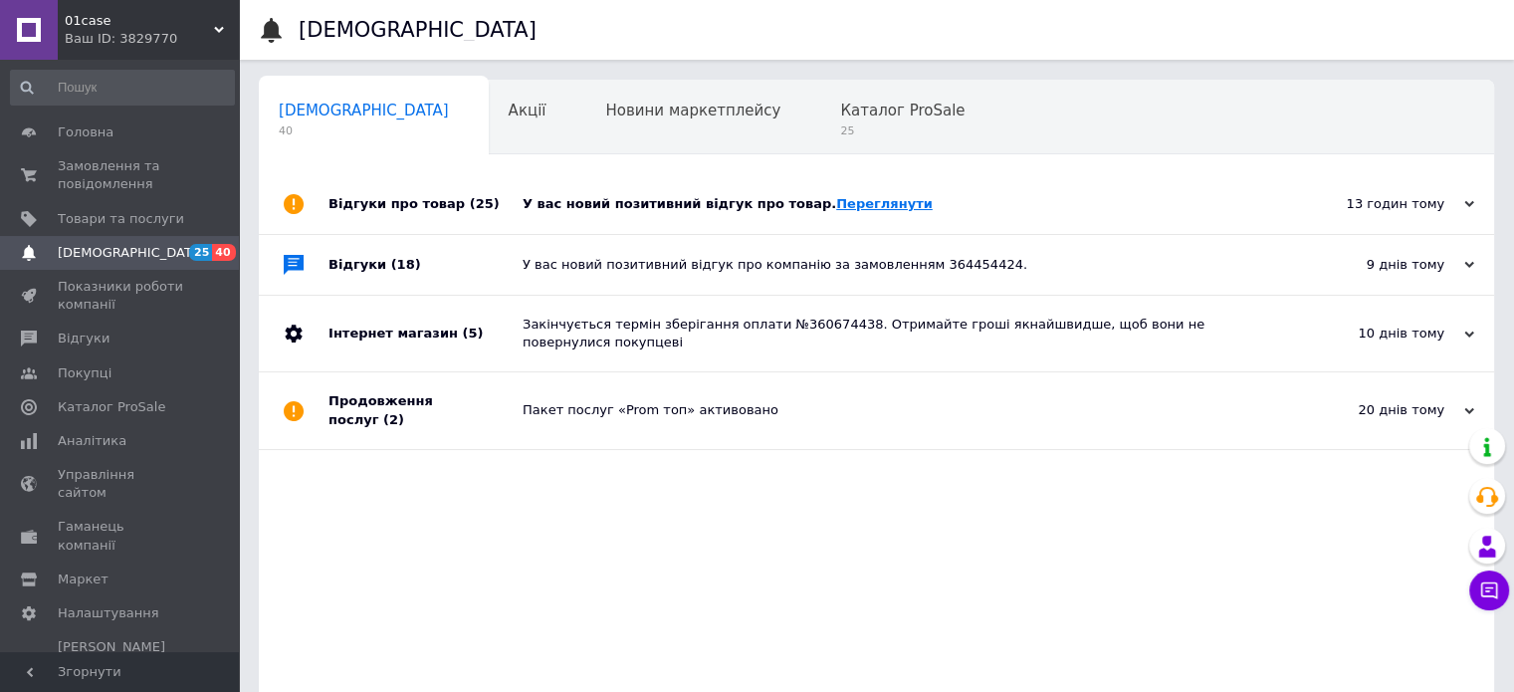
click at [845, 203] on link "Переглянути" at bounding box center [884, 203] width 97 height 15
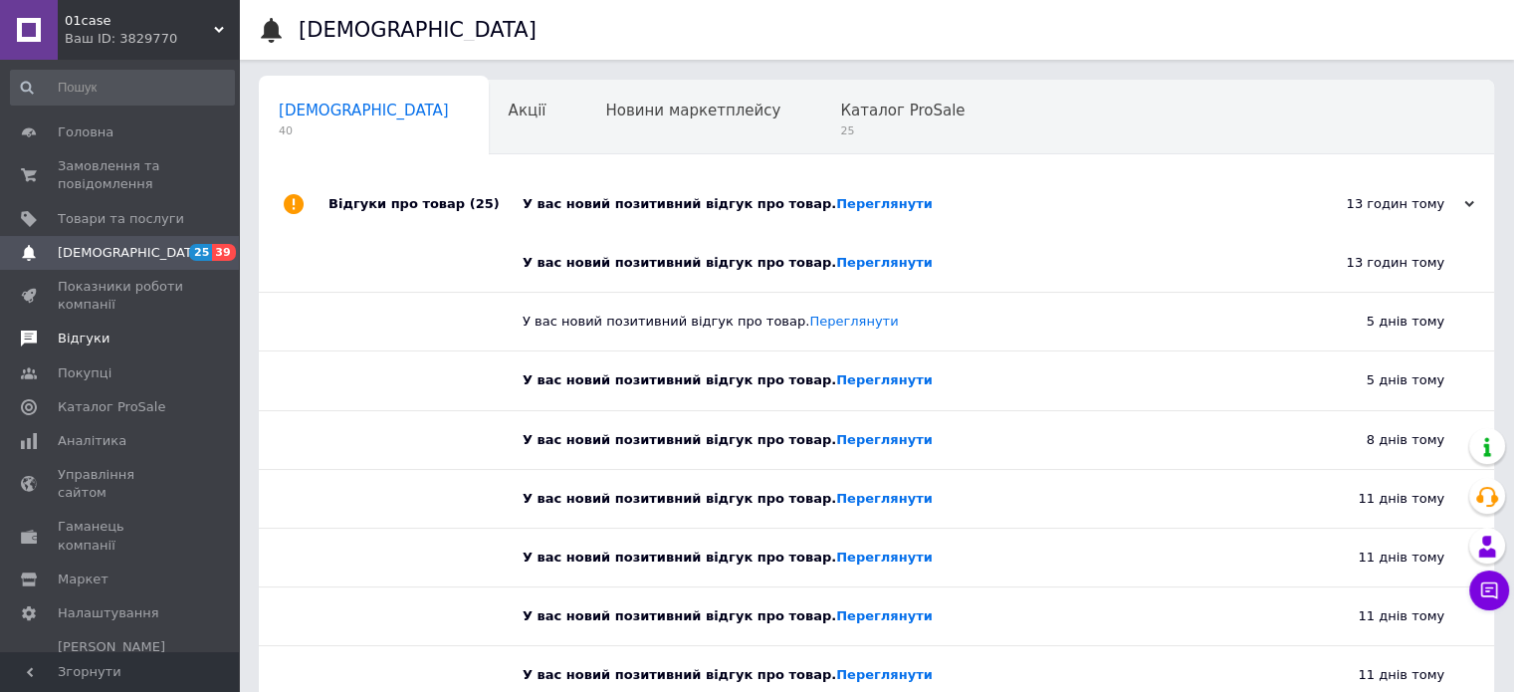
click at [98, 340] on span "Відгуки" at bounding box center [84, 338] width 52 height 18
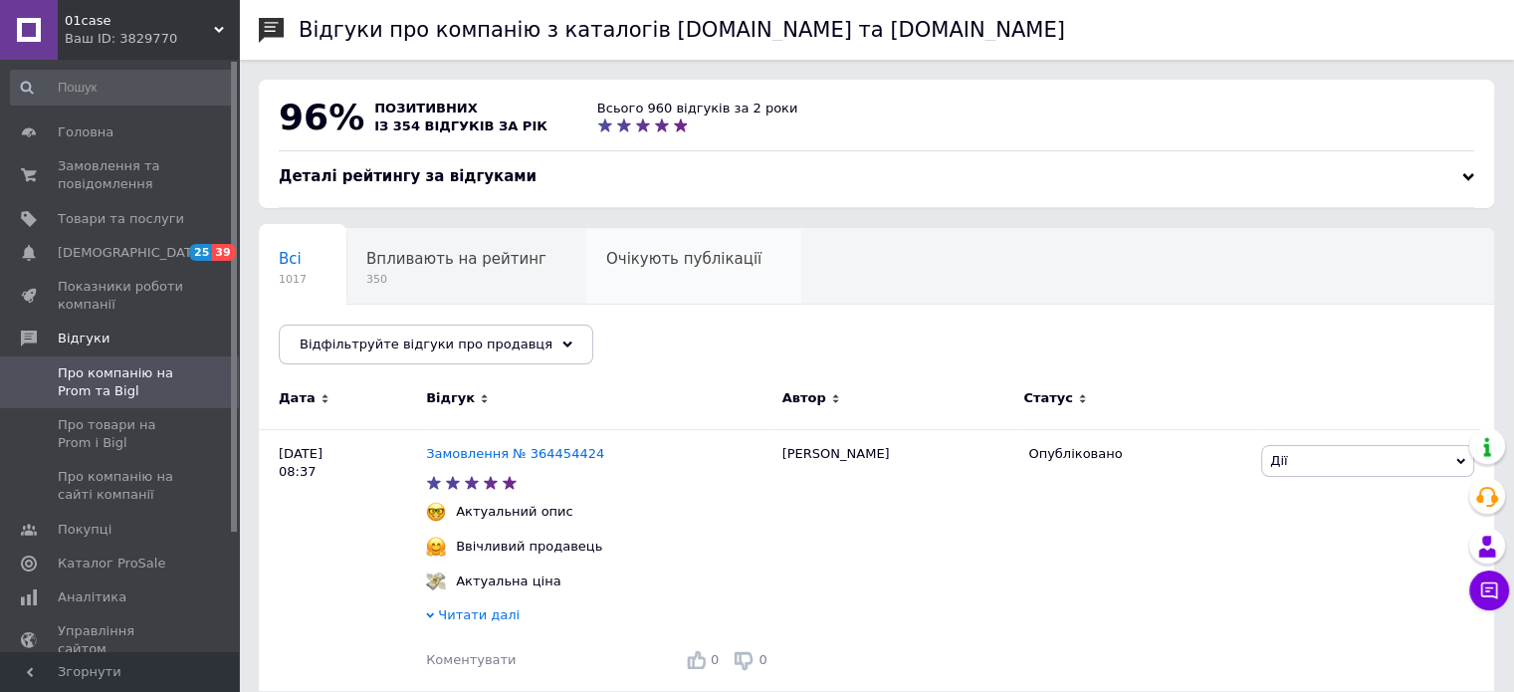
click at [621, 258] on span "Очікують публікації" at bounding box center [683, 259] width 155 height 18
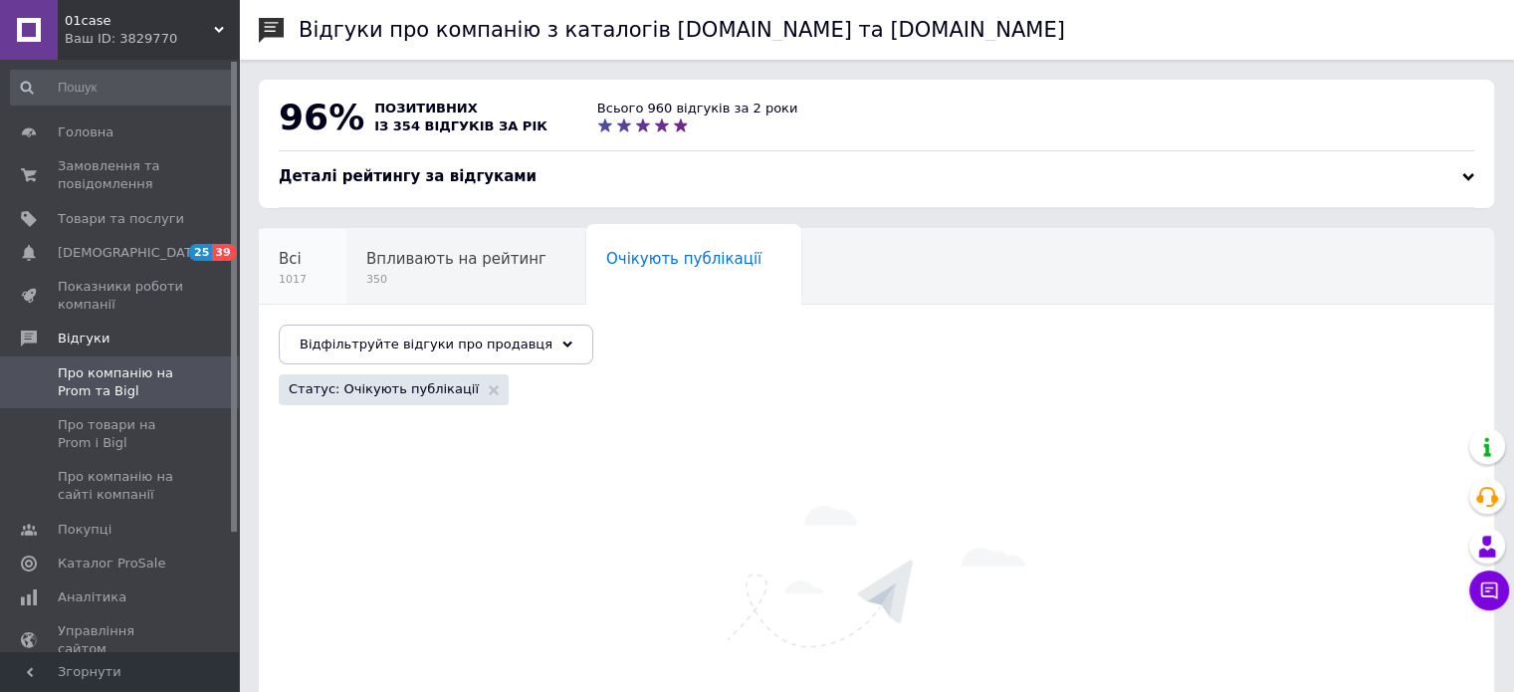
click at [302, 261] on div "Всі 1017" at bounding box center [303, 267] width 88 height 76
